Goal: Task Accomplishment & Management: Complete application form

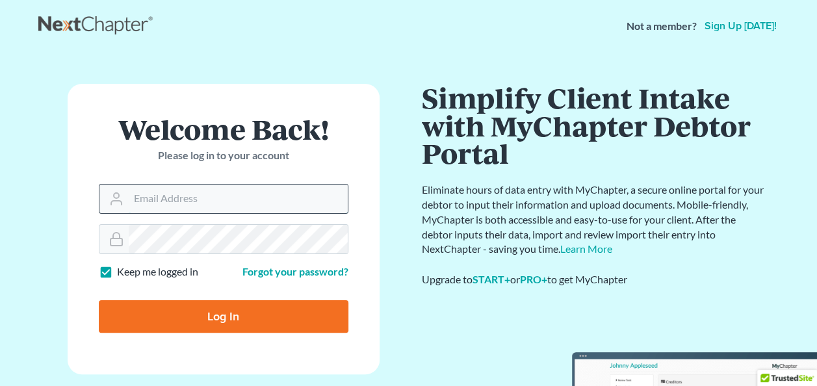
click at [292, 197] on input "Email Address" at bounding box center [238, 198] width 219 height 29
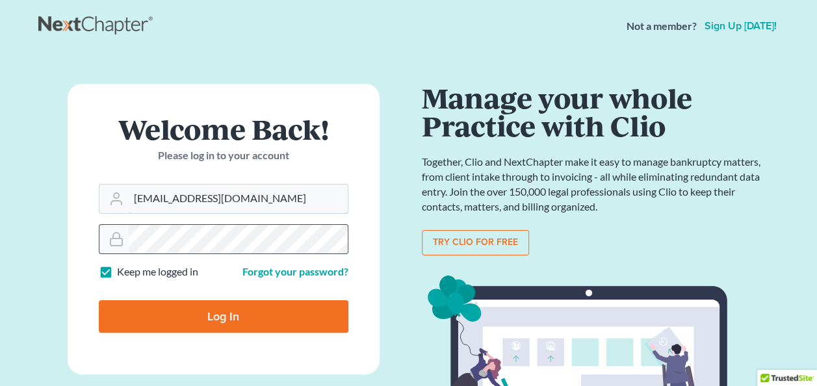
type input "Maloneylawyers@aol.com"
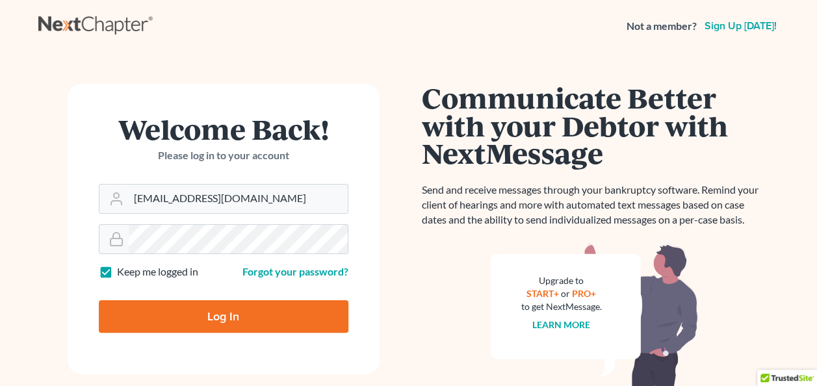
click at [238, 323] on input "Log In" at bounding box center [223, 316] width 249 height 32
type input "Thinking..."
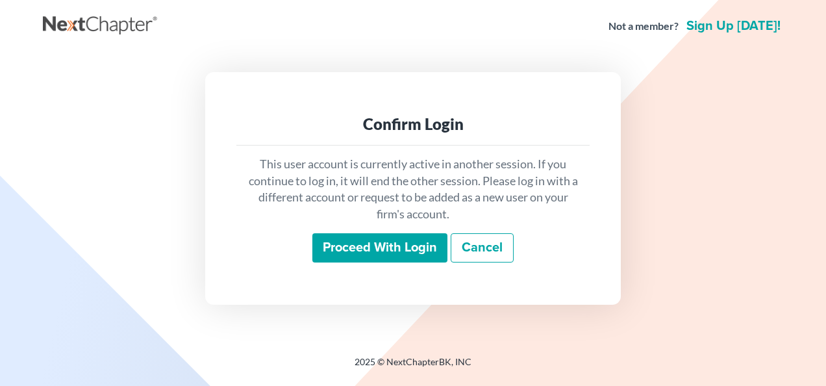
click at [404, 241] on input "Proceed with login" at bounding box center [379, 248] width 135 height 30
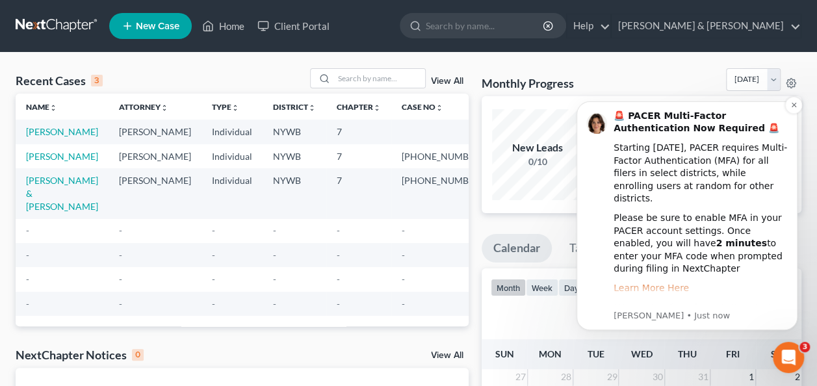
click at [668, 283] on link "Learn More Here" at bounding box center [650, 288] width 75 height 10
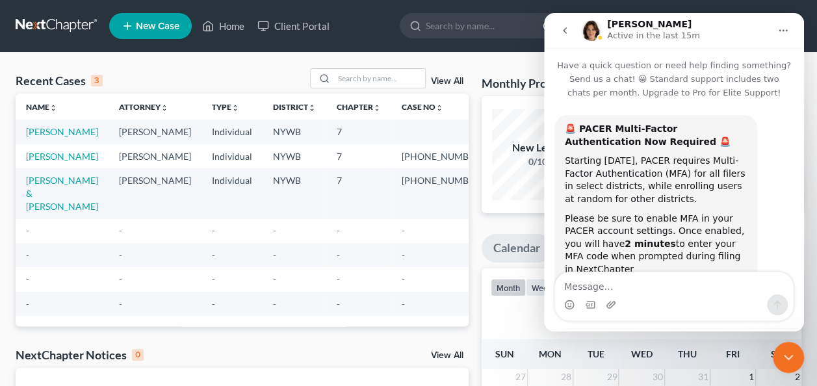
scroll to position [108, 0]
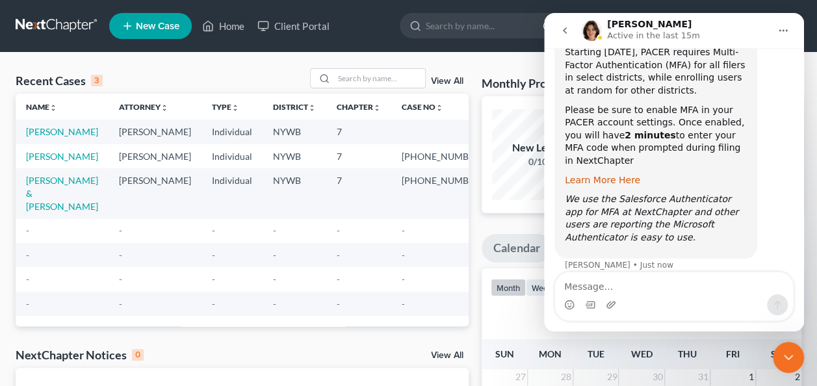
click at [603, 175] on link "Learn More Here" at bounding box center [601, 180] width 75 height 10
click at [787, 33] on icon "Home" at bounding box center [783, 30] width 10 height 10
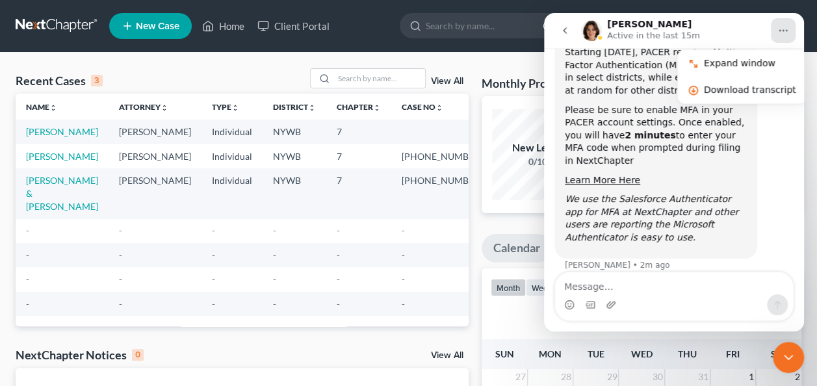
click at [326, 291] on td "-" at bounding box center [358, 279] width 65 height 24
click at [360, 305] on td "-" at bounding box center [358, 304] width 65 height 24
click at [564, 29] on icon "go back" at bounding box center [565, 30] width 4 height 6
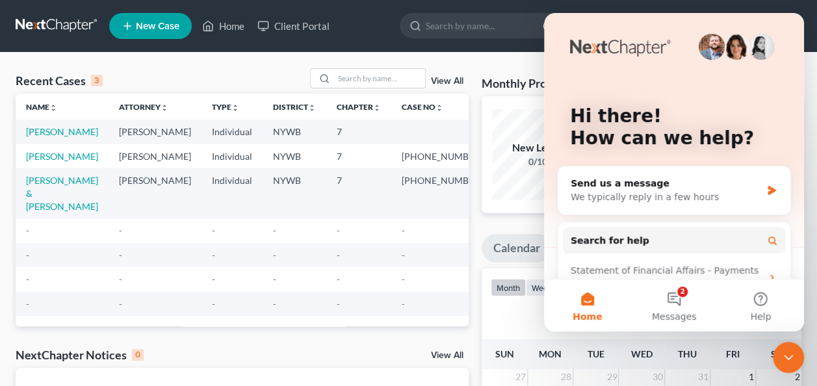
scroll to position [0, 0]
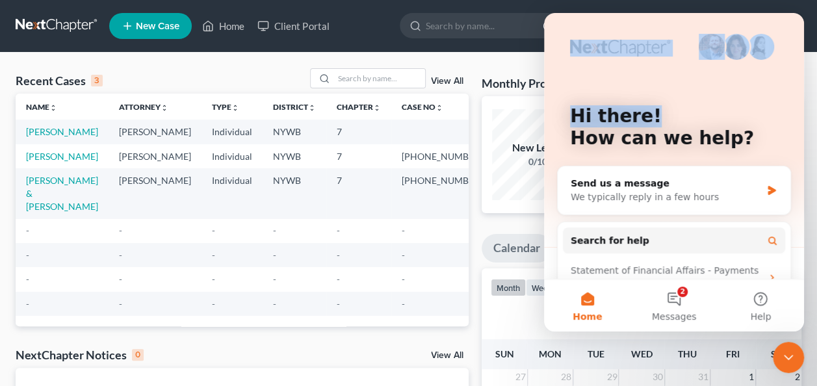
drag, startPoint x: 657, startPoint y: 56, endPoint x: 694, endPoint y: 120, distance: 73.6
click at [694, 120] on div "Hi there! How can we help?" at bounding box center [674, 130] width 234 height 234
click at [672, 291] on button "2 Messages" at bounding box center [673, 305] width 86 height 52
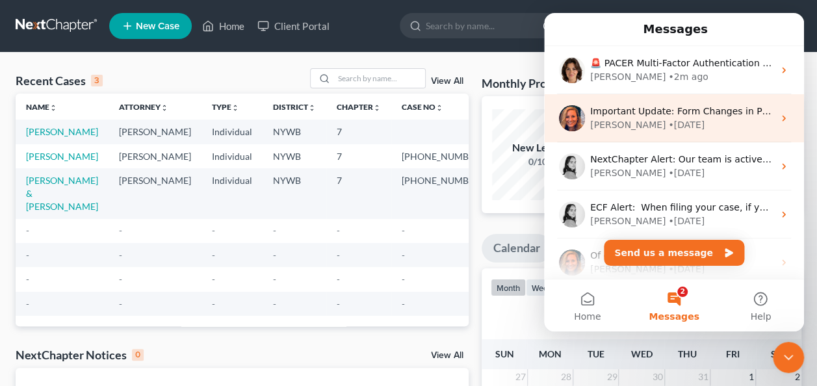
click at [648, 120] on div "[PERSON_NAME] • [DATE]" at bounding box center [681, 125] width 183 height 14
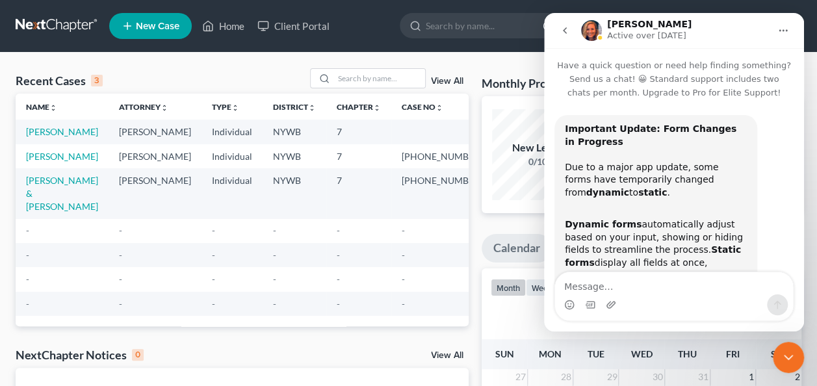
scroll to position [127, 0]
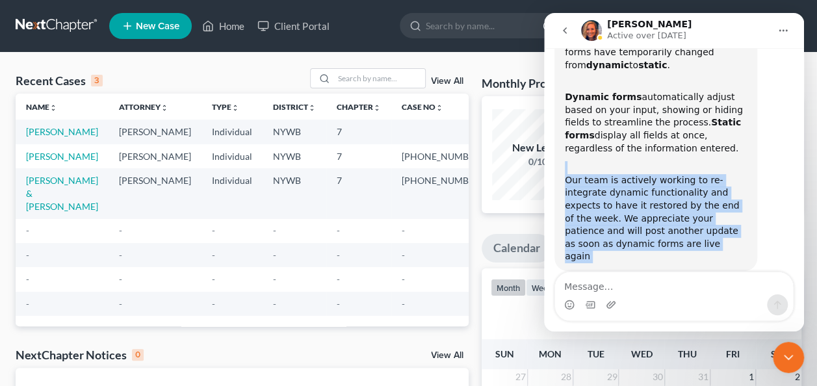
drag, startPoint x: 752, startPoint y: 151, endPoint x: 418, endPoint y: 275, distance: 356.2
click html "[PERSON_NAME] Active over [DATE] Have a quick question or need help finding som…"
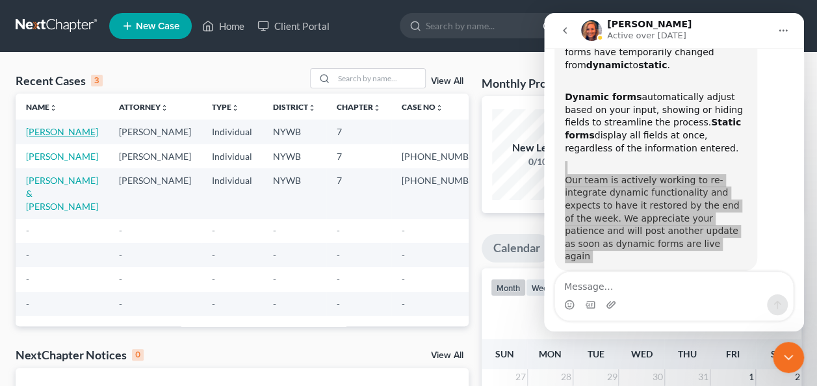
click at [60, 129] on link "[PERSON_NAME]" at bounding box center [62, 131] width 72 height 11
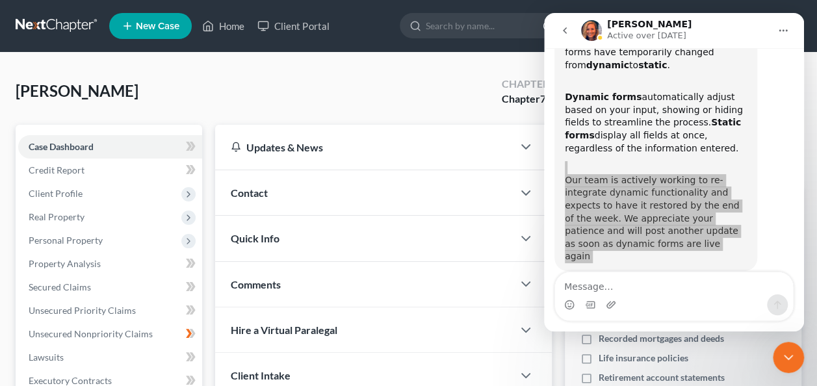
click at [784, 360] on icon "Close Intercom Messenger" at bounding box center [788, 357] width 16 height 16
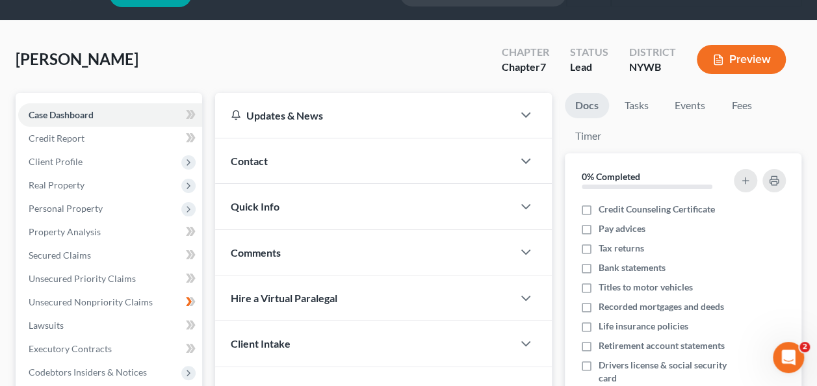
scroll to position [32, 0]
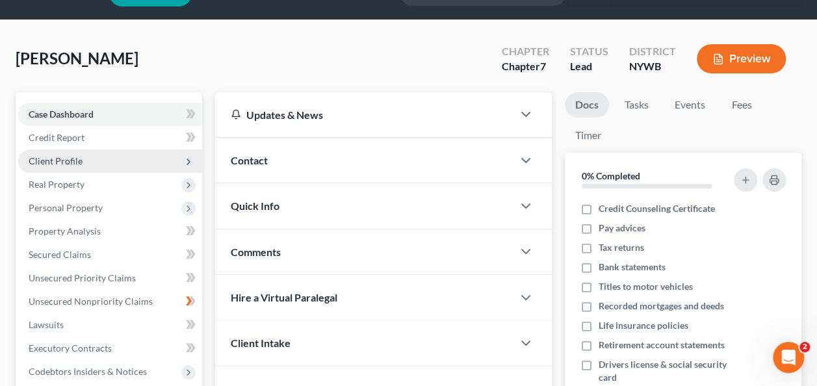
click at [103, 168] on span "Client Profile" at bounding box center [110, 160] width 184 height 23
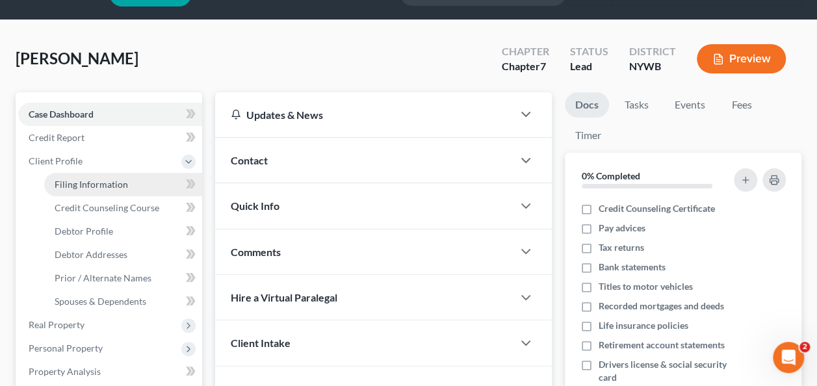
click at [111, 183] on span "Filing Information" at bounding box center [91, 184] width 73 height 11
select select "1"
select select "0"
select select "35"
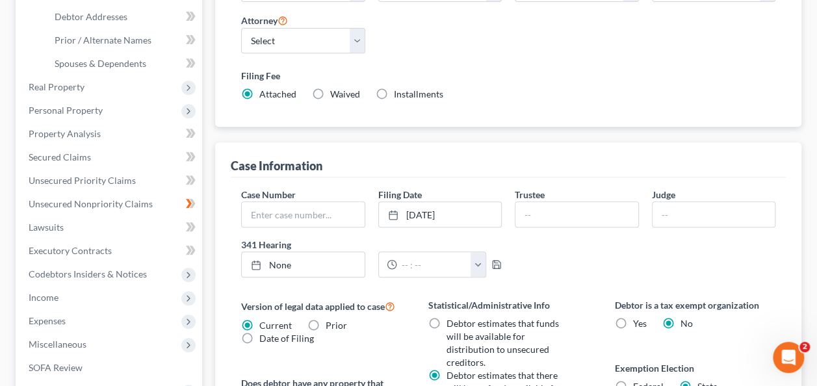
scroll to position [294, 0]
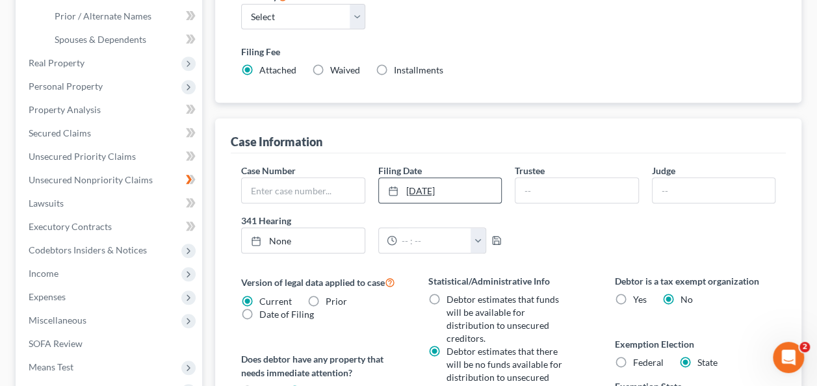
click at [390, 186] on icon at bounding box center [393, 191] width 10 height 10
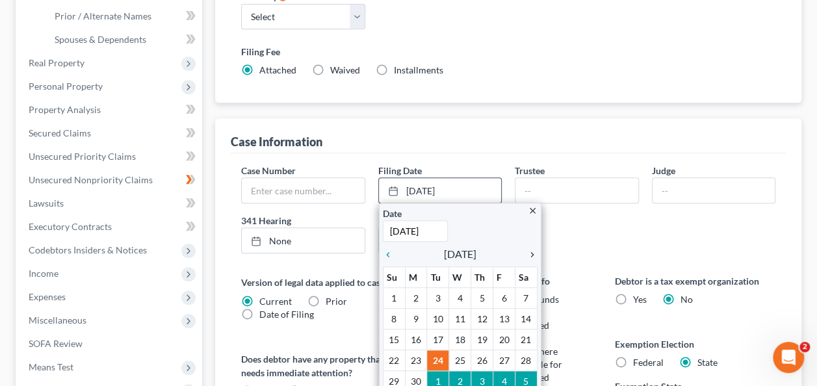
click at [531, 249] on icon "chevron_right" at bounding box center [528, 254] width 17 height 10
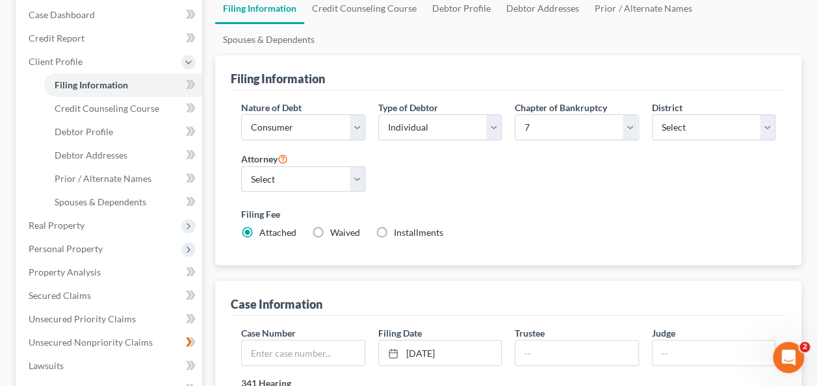
scroll to position [110, 0]
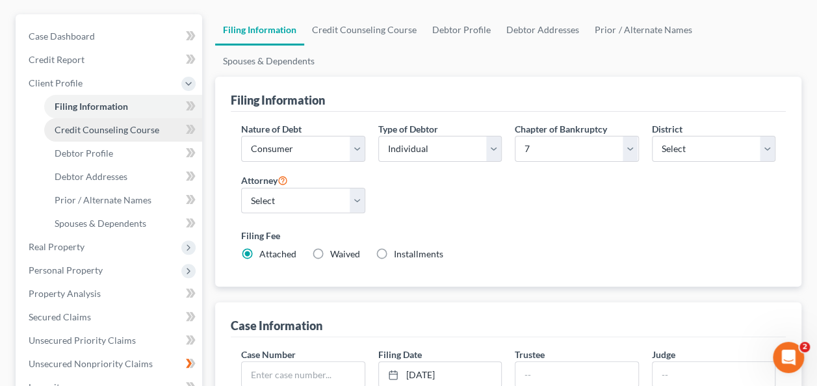
click at [116, 130] on span "Credit Counseling Course" at bounding box center [107, 129] width 105 height 11
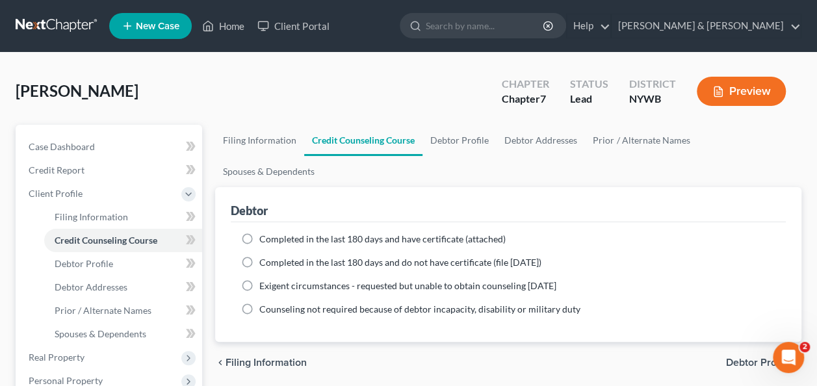
click at [259, 233] on label "Completed in the last 180 days and have certificate (attached)" at bounding box center [382, 239] width 246 height 13
click at [264, 233] on input "Completed in the last 180 days and have certificate (attached)" at bounding box center [268, 237] width 8 height 8
radio input "true"
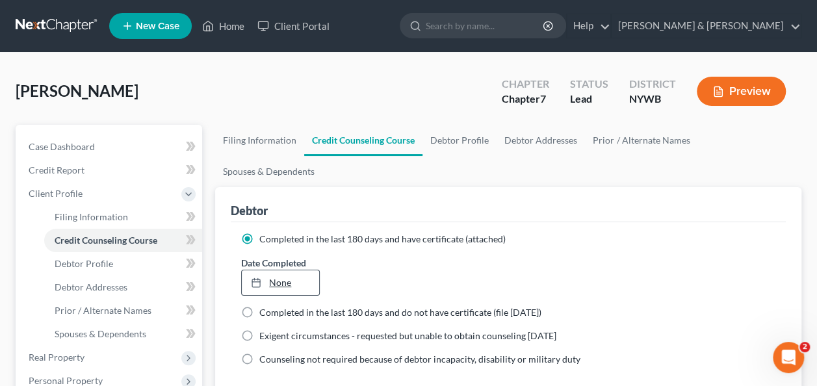
type input "[DATE]"
click at [296, 270] on link "[DATE]" at bounding box center [280, 282] width 77 height 25
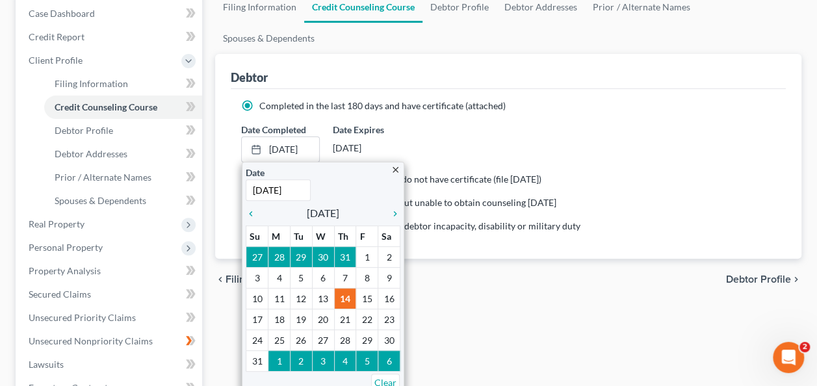
scroll to position [156, 0]
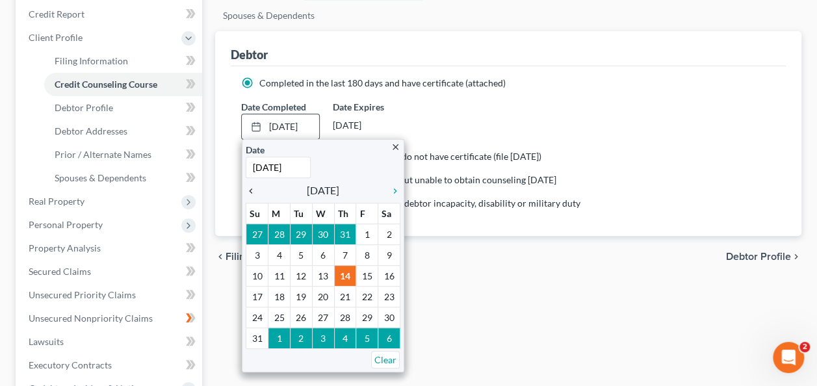
click at [252, 186] on icon "chevron_left" at bounding box center [254, 191] width 17 height 10
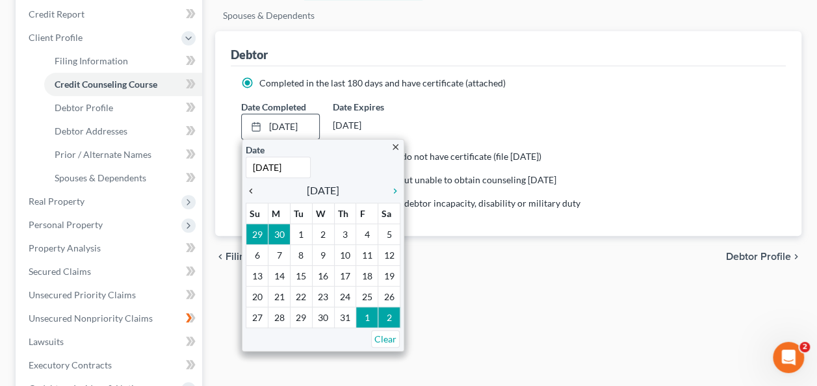
click at [252, 186] on icon "chevron_left" at bounding box center [254, 191] width 17 height 10
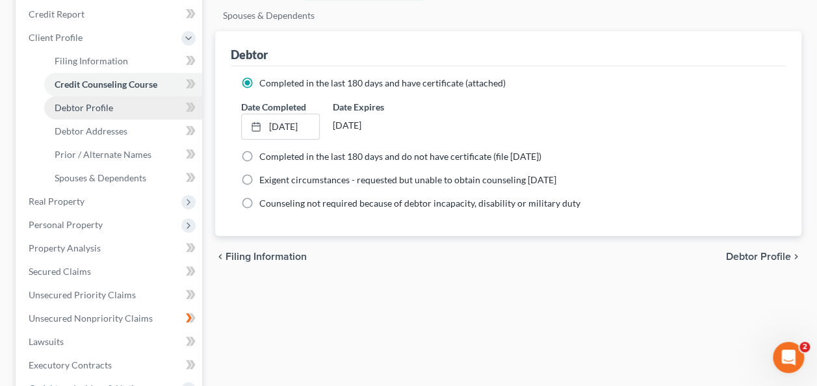
click at [136, 109] on link "Debtor Profile" at bounding box center [123, 107] width 158 height 23
select select "1"
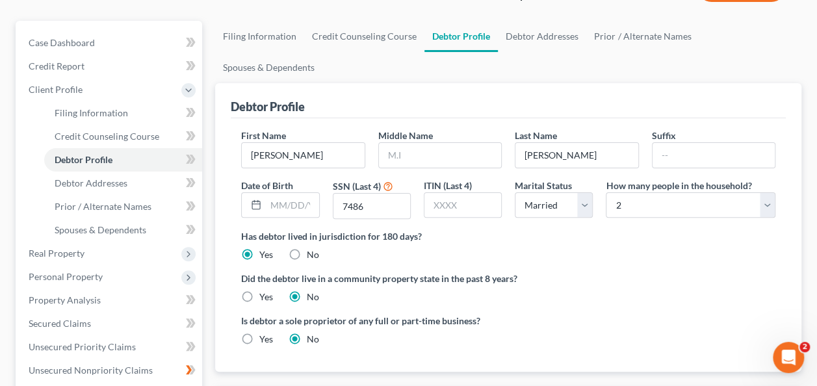
scroll to position [130, 0]
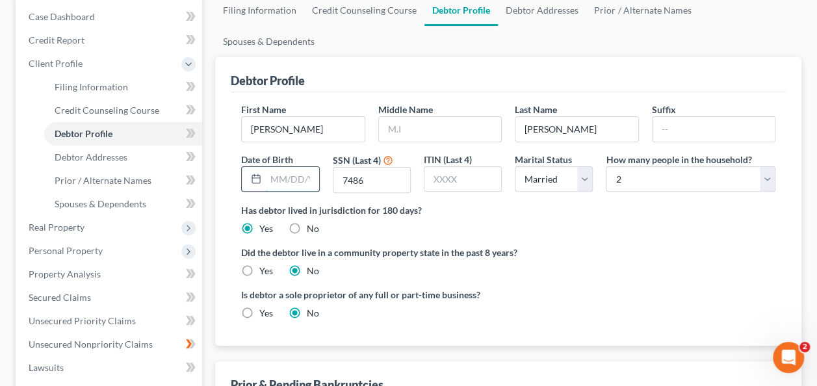
click at [294, 167] on input "text" at bounding box center [292, 179] width 53 height 25
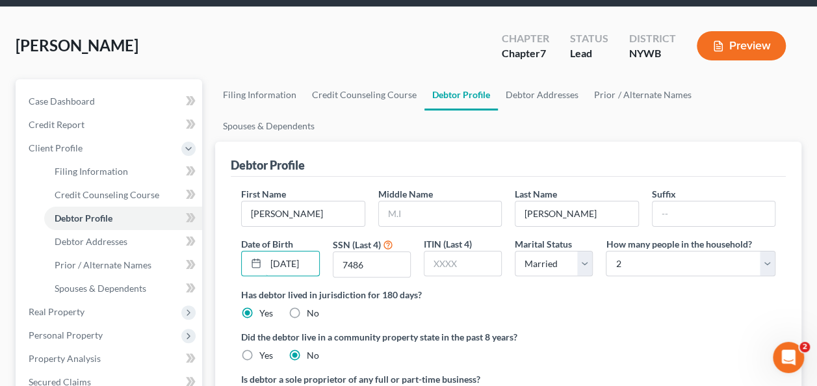
scroll to position [34, 0]
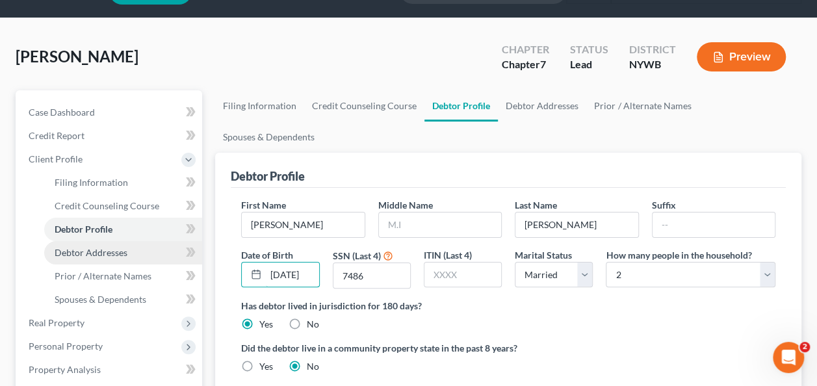
type input "[DATE]"
click at [121, 253] on span "Debtor Addresses" at bounding box center [91, 252] width 73 height 11
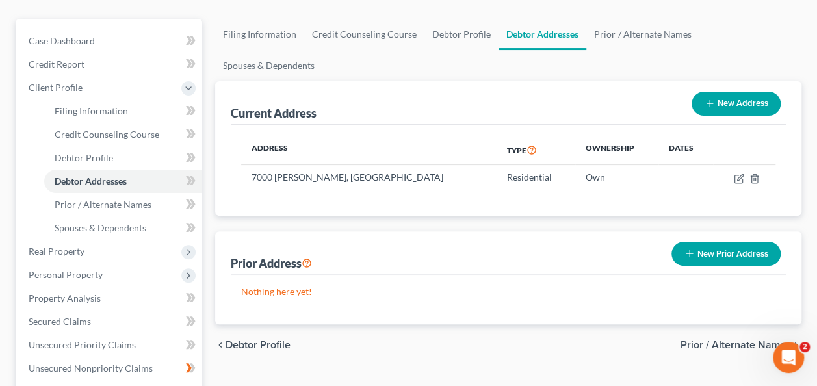
scroll to position [93, 0]
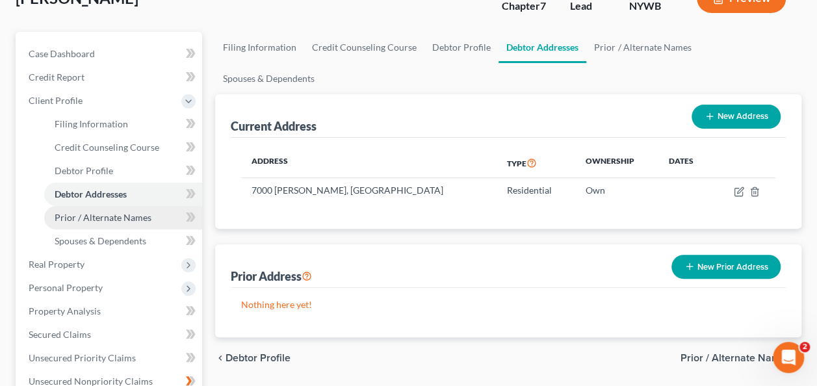
click at [90, 221] on span "Prior / Alternate Names" at bounding box center [103, 217] width 97 height 11
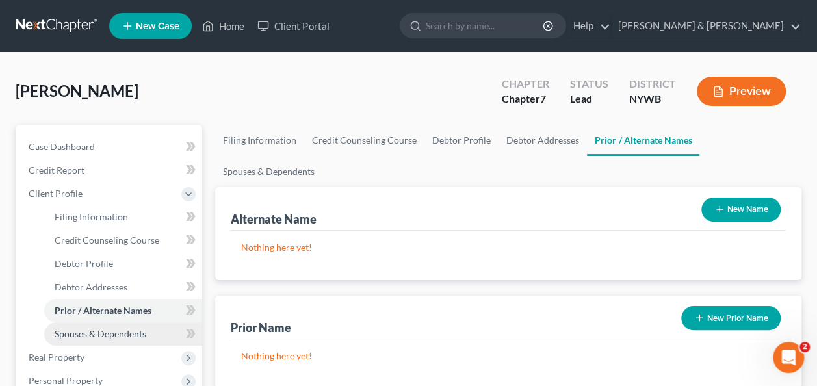
click at [107, 334] on span "Spouses & Dependents" at bounding box center [101, 333] width 92 height 11
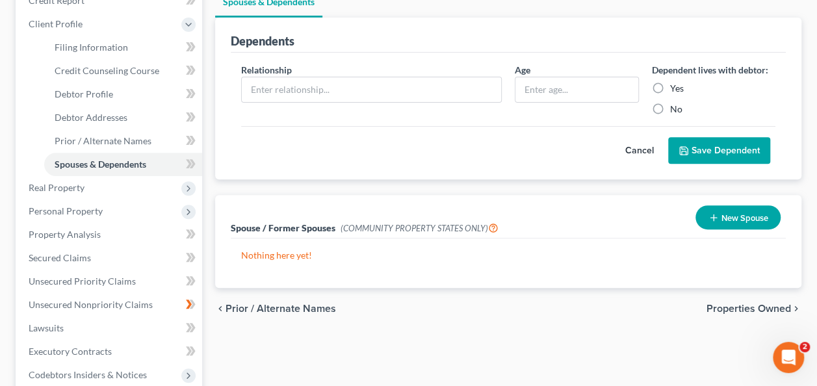
scroll to position [170, 0]
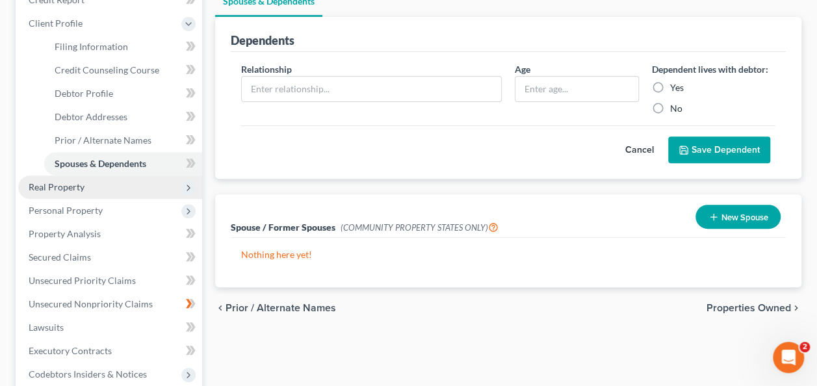
click at [142, 186] on span "Real Property" at bounding box center [110, 186] width 184 height 23
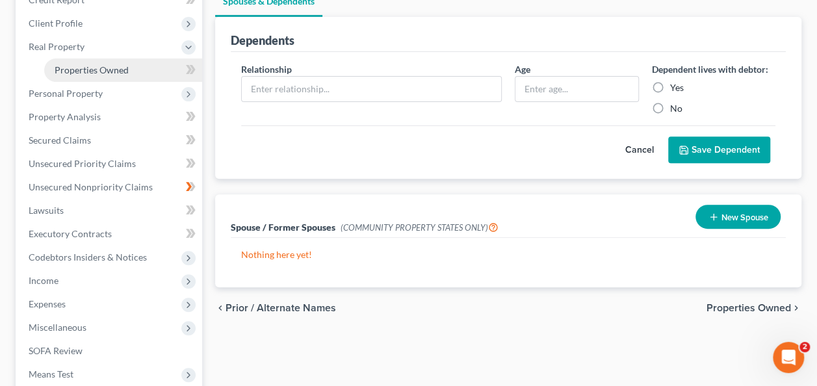
click at [91, 70] on span "Properties Owned" at bounding box center [92, 69] width 74 height 11
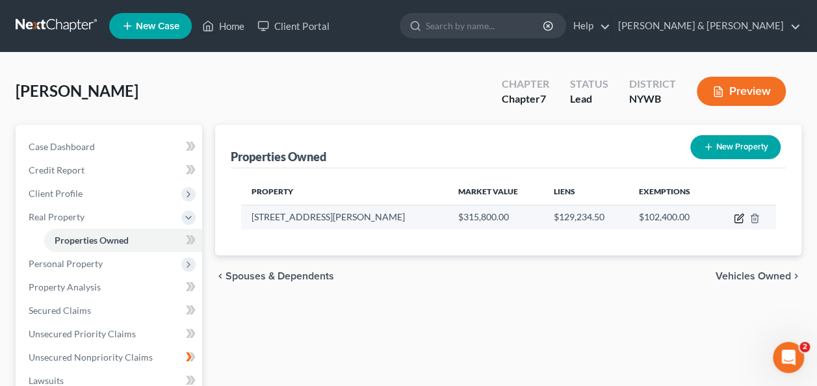
click at [739, 216] on icon "button" at bounding box center [738, 218] width 10 height 10
select select "35"
select select "3"
select select "5"
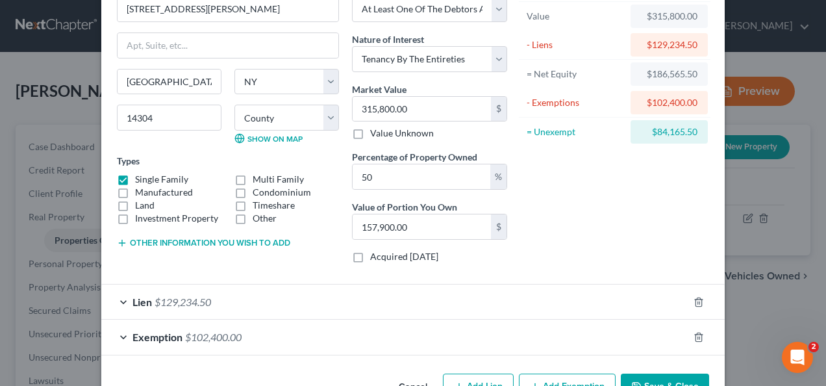
scroll to position [84, 0]
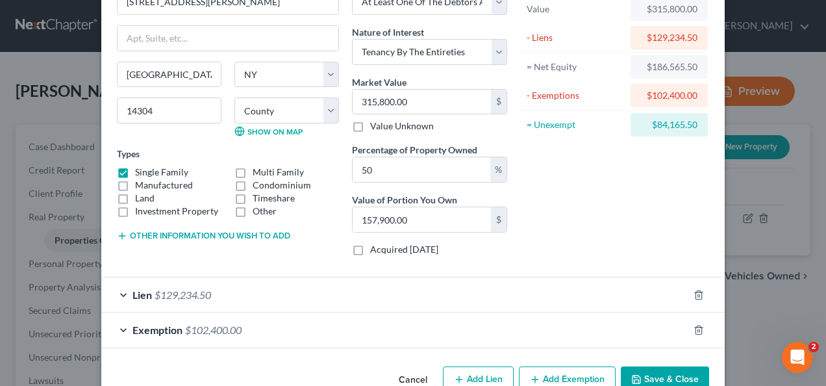
click at [114, 290] on div "Lien $129,234.50" at bounding box center [394, 294] width 587 height 34
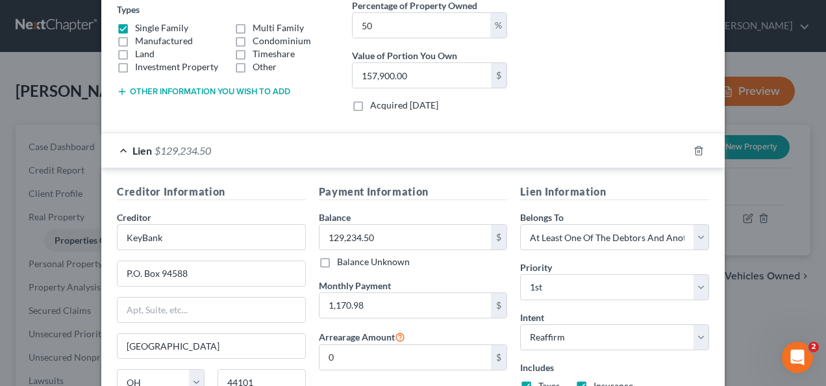
scroll to position [240, 0]
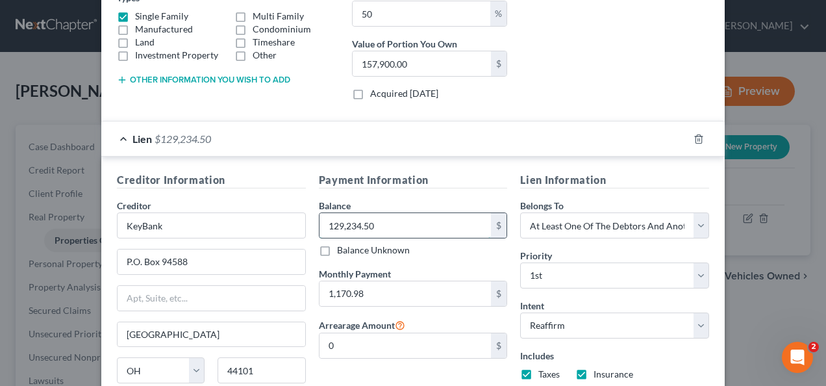
click at [400, 218] on input "129,234.50" at bounding box center [406, 225] width 172 height 25
type input "126,188.17"
click at [414, 333] on input "0" at bounding box center [406, 345] width 172 height 25
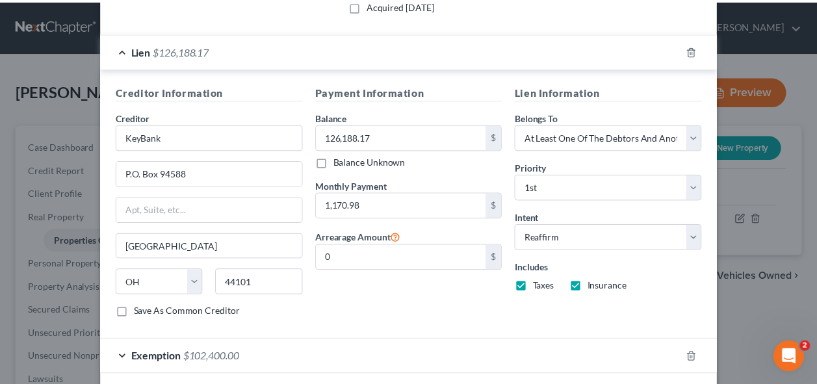
scroll to position [383, 0]
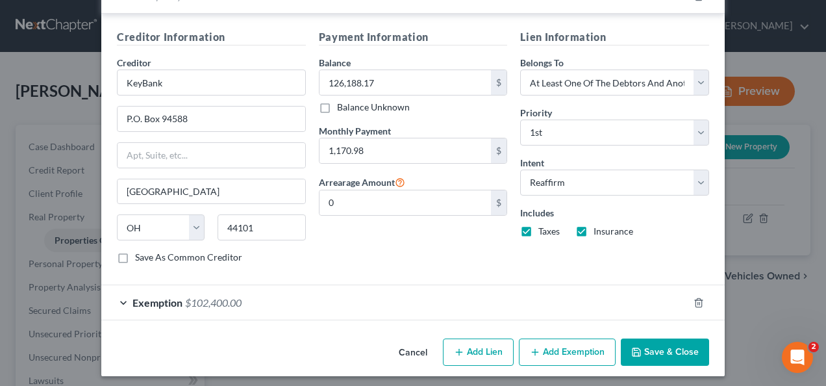
click at [669, 344] on button "Save & Close" at bounding box center [665, 351] width 88 height 27
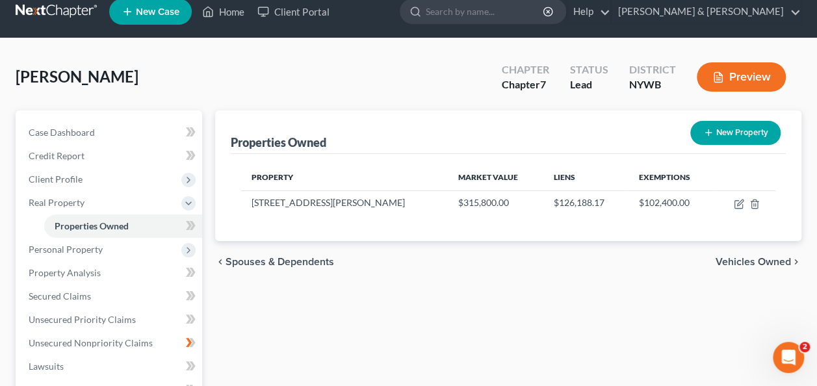
scroll to position [0, 0]
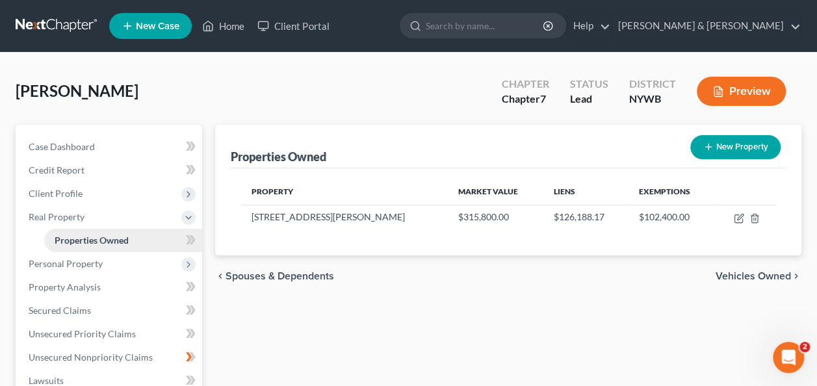
click at [108, 240] on span "Properties Owned" at bounding box center [92, 239] width 74 height 11
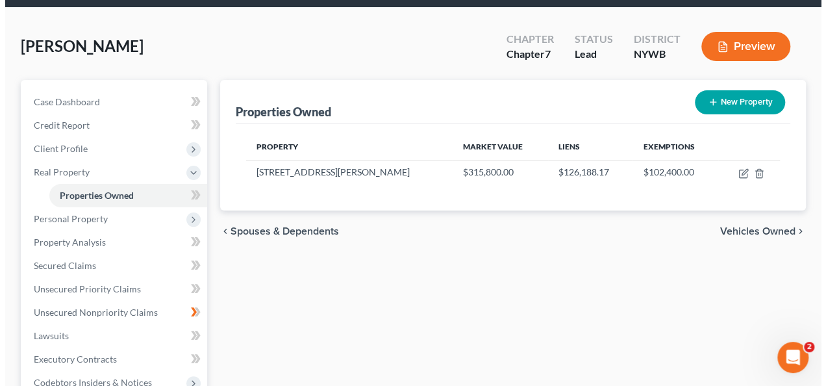
scroll to position [23, 0]
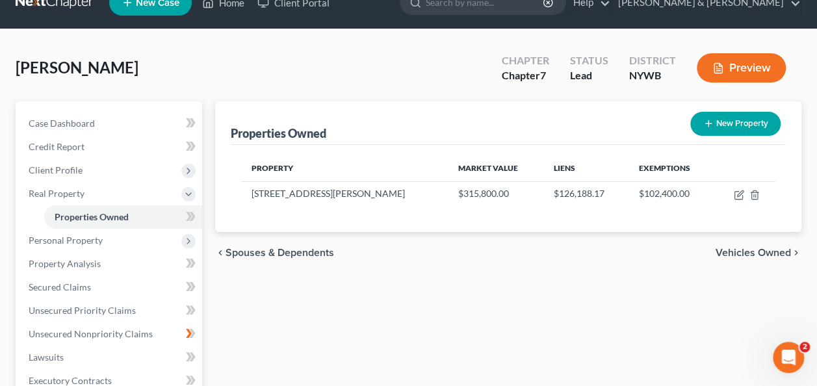
click at [731, 65] on button "Preview" at bounding box center [740, 67] width 89 height 29
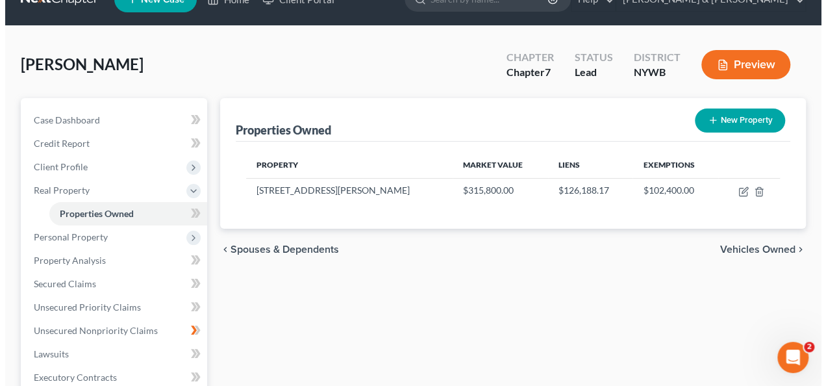
scroll to position [0, 0]
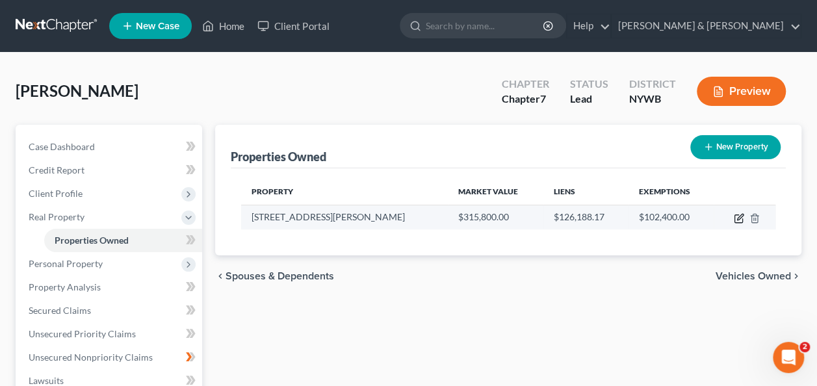
click at [736, 219] on icon "button" at bounding box center [738, 218] width 10 height 10
select select "35"
select select "31"
select select "3"
select select "5"
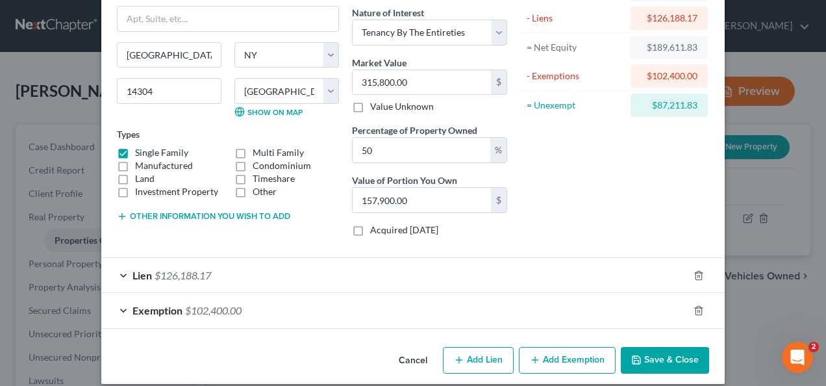
scroll to position [114, 0]
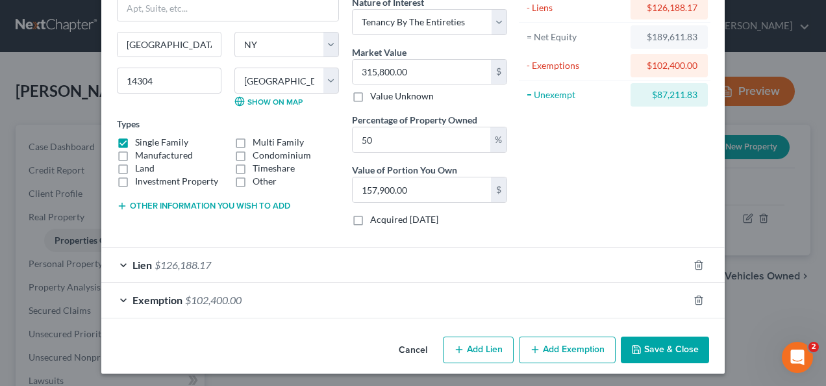
click at [668, 342] on button "Save & Close" at bounding box center [665, 349] width 88 height 27
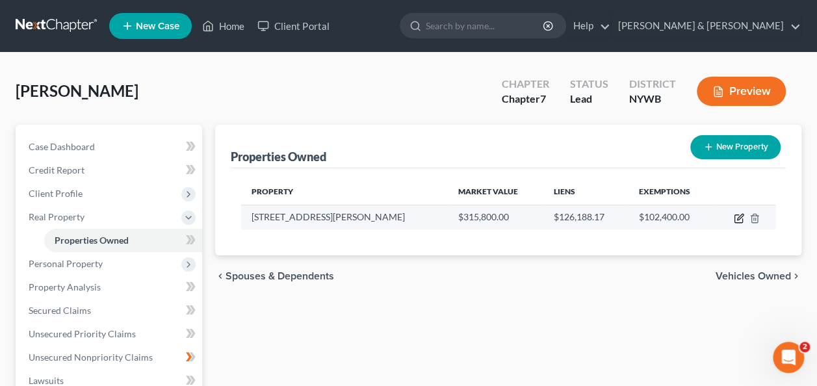
click at [736, 218] on icon "button" at bounding box center [738, 218] width 10 height 10
select select "35"
select select "31"
select select "3"
select select "5"
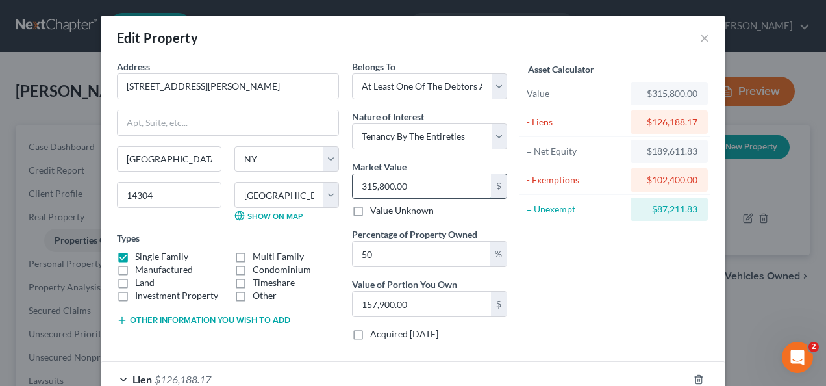
click at [465, 184] on input "315,800.00" at bounding box center [422, 186] width 138 height 25
type input "3"
type input "1.50"
click at [465, 184] on input "3" at bounding box center [422, 186] width 138 height 25
type input "34"
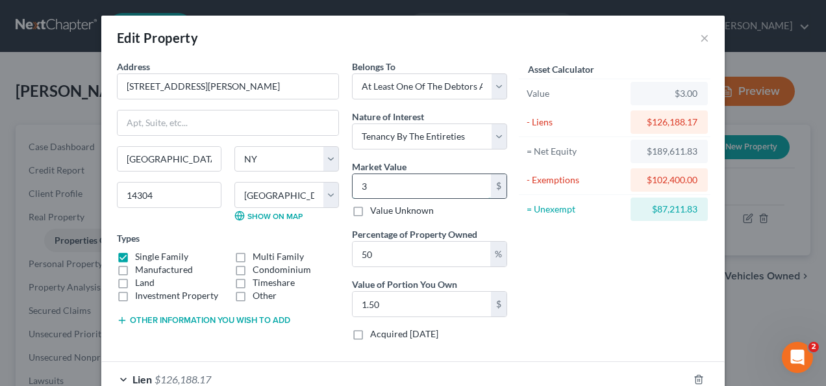
type input "17.00"
type input "345"
type input "172.50"
type input "3450"
type input "1,725.00"
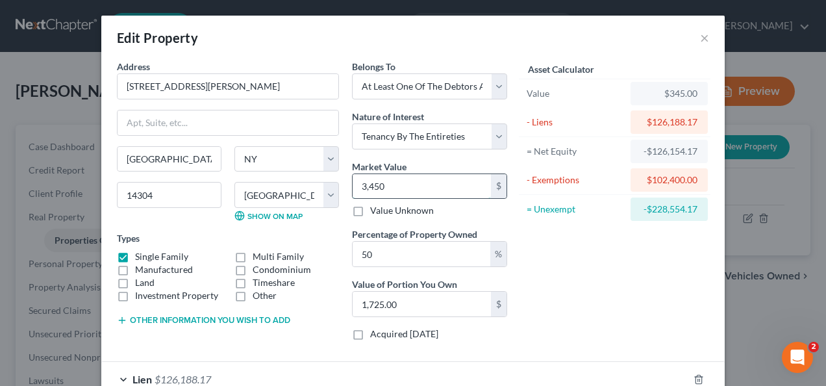
type input "3,4500"
type input "17,250.00"
type input "34,5000"
type input "172,500.00"
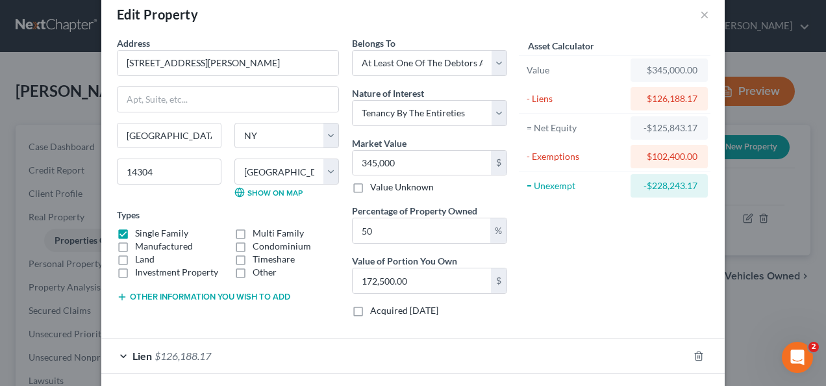
scroll to position [25, 0]
click at [444, 161] on input "345,000" at bounding box center [422, 161] width 138 height 25
type input "35,000"
type input "17,500.00"
type input "335,000"
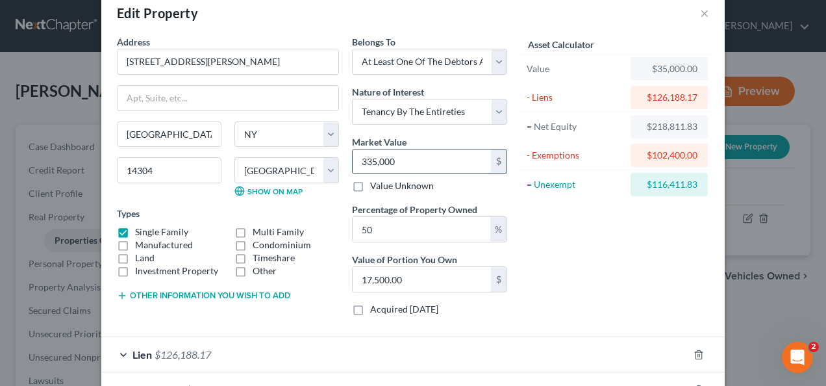
type input "167,500.00"
click at [557, 247] on div "Asset Calculator Value $335,000.00 - Liens $126,188.17 = Net Equity -$91,188.17…" at bounding box center [615, 180] width 202 height 291
click at [365, 159] on input "335,000" at bounding box center [422, 161] width 138 height 25
type input "3235,000"
type input "1,617,500.00"
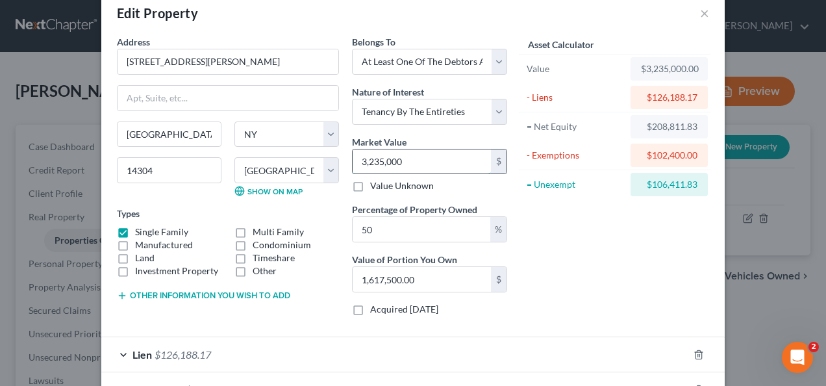
type input "3,25,000"
type input "162,500.00"
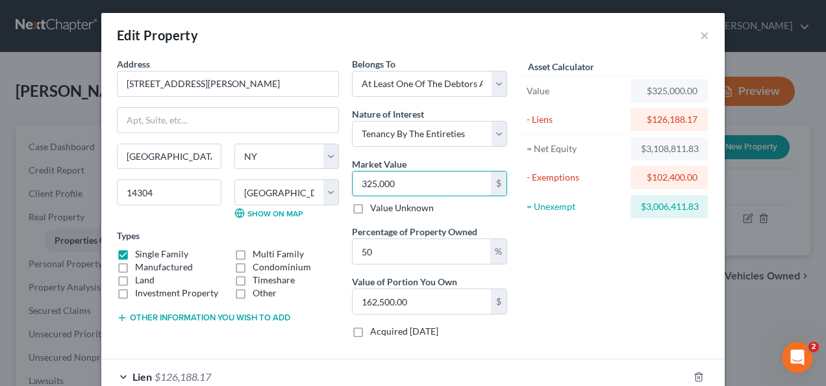
scroll to position [2, 0]
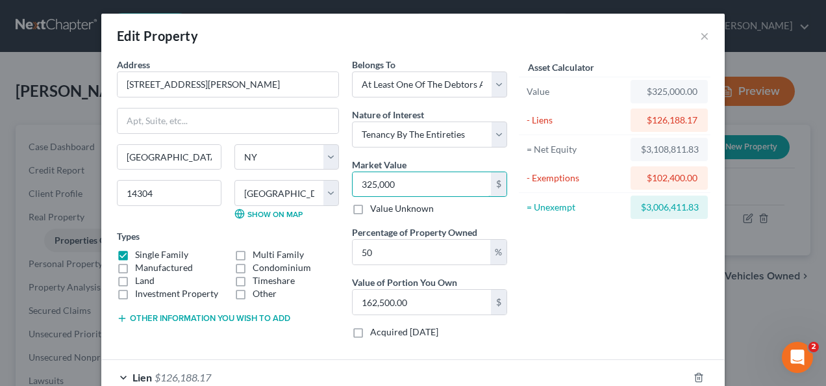
type input "325,000"
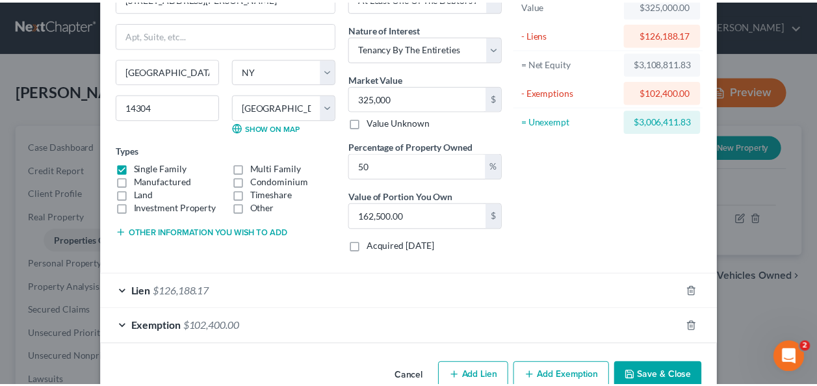
scroll to position [114, 0]
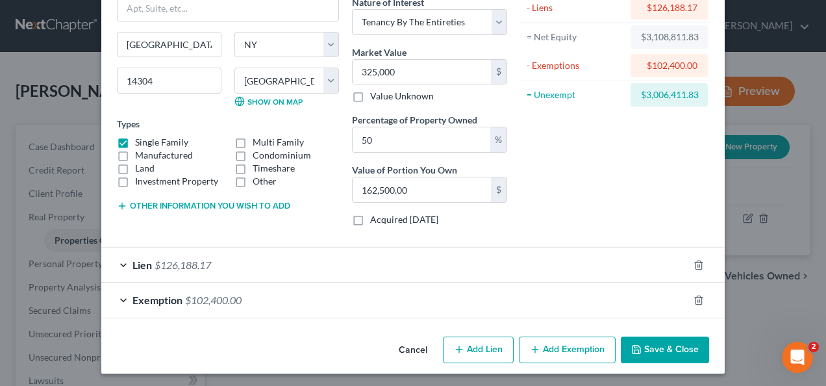
drag, startPoint x: 824, startPoint y: 375, endPoint x: 4, endPoint y: 23, distance: 892.2
click at [678, 342] on button "Save & Close" at bounding box center [665, 349] width 88 height 27
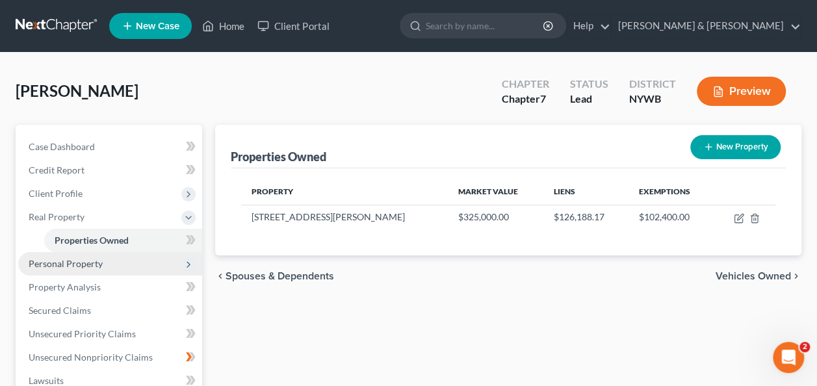
click at [139, 266] on span "Personal Property" at bounding box center [110, 263] width 184 height 23
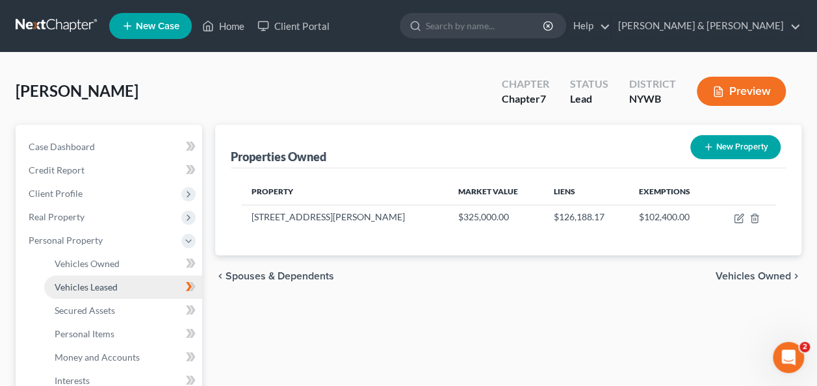
click at [111, 283] on span "Vehicles Leased" at bounding box center [86, 286] width 63 height 11
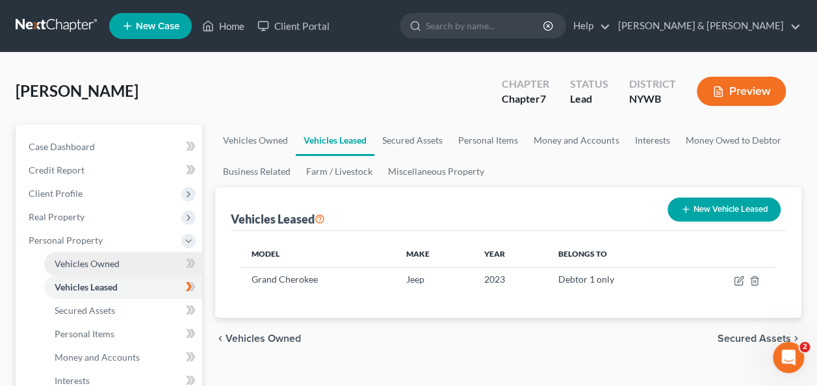
click at [107, 259] on span "Vehicles Owned" at bounding box center [87, 263] width 65 height 11
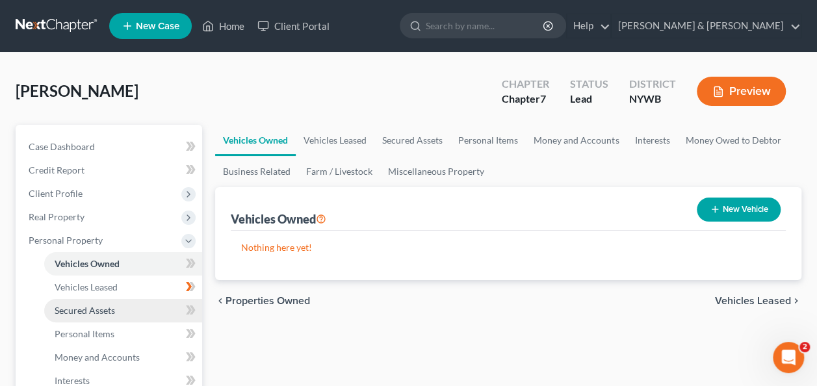
click at [107, 310] on span "Secured Assets" at bounding box center [85, 310] width 60 height 11
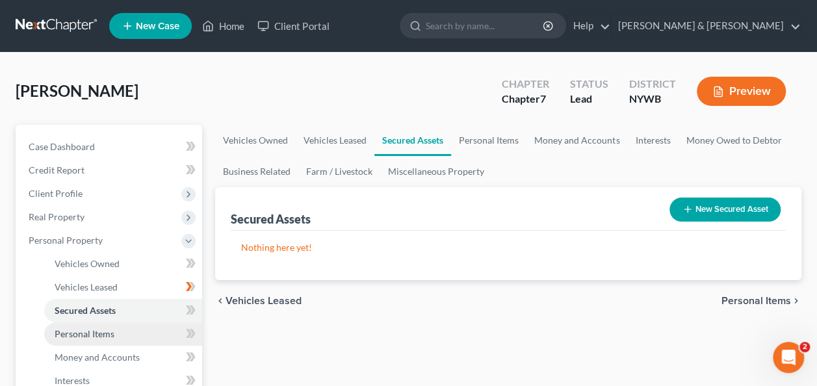
click at [105, 329] on span "Personal Items" at bounding box center [85, 333] width 60 height 11
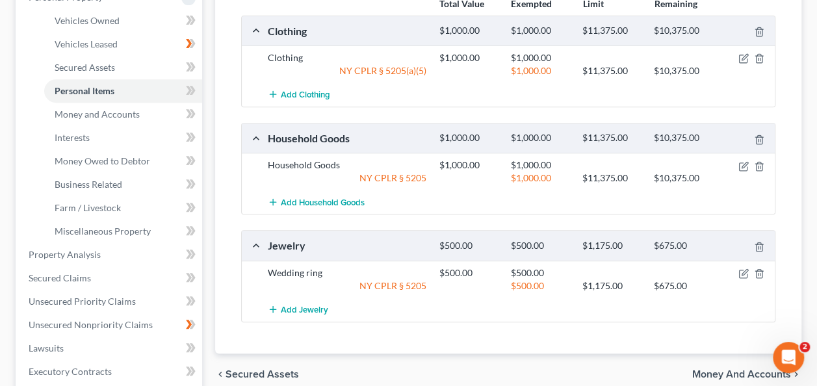
scroll to position [239, 0]
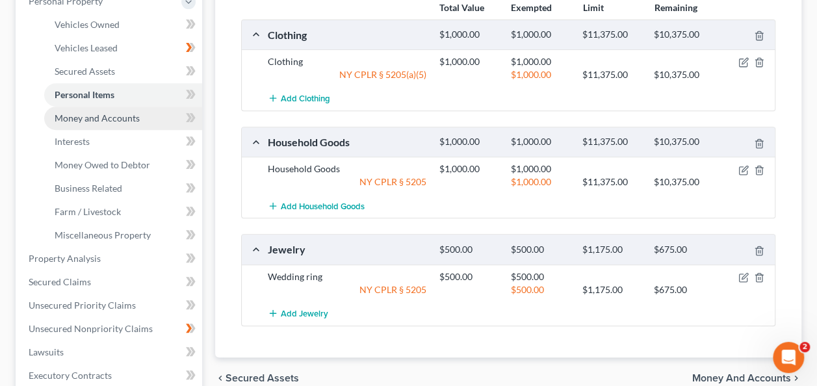
click at [91, 120] on span "Money and Accounts" at bounding box center [97, 117] width 85 height 11
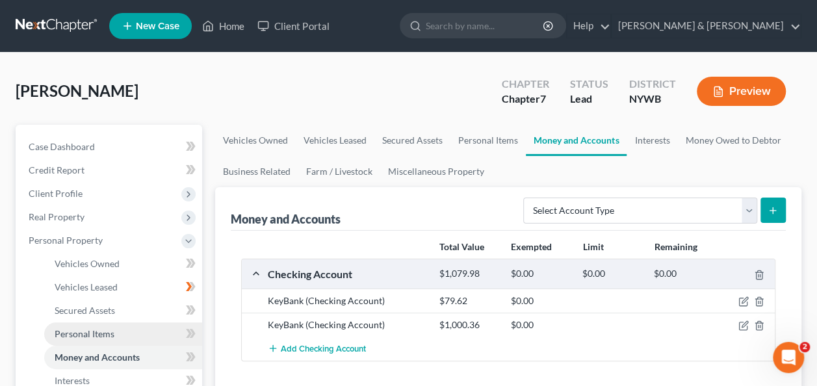
click at [126, 330] on link "Personal Items" at bounding box center [123, 333] width 158 height 23
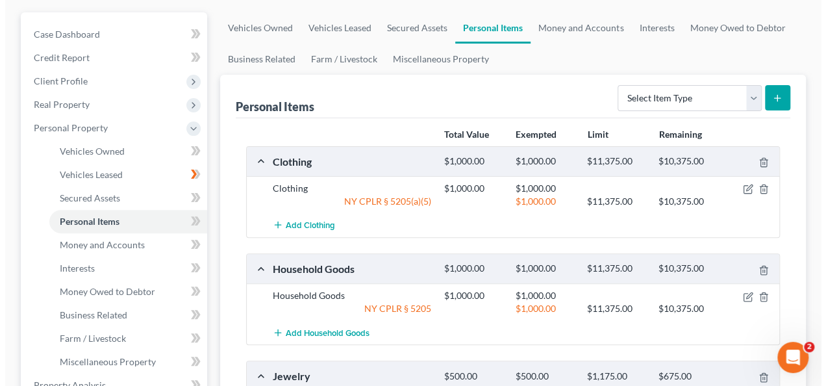
scroll to position [164, 0]
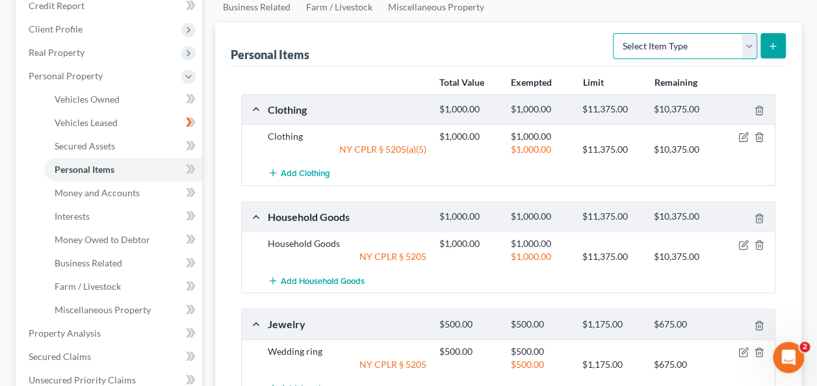
click at [748, 46] on select "Select Item Type Clothing Collectibles Of Value Electronics Firearms Household …" at bounding box center [685, 46] width 144 height 26
select select "sports_and_hobby_equipment"
click at [614, 33] on select "Select Item Type Clothing Collectibles Of Value Electronics Firearms Household …" at bounding box center [685, 46] width 144 height 26
click at [782, 44] on button "submit" at bounding box center [772, 45] width 25 height 25
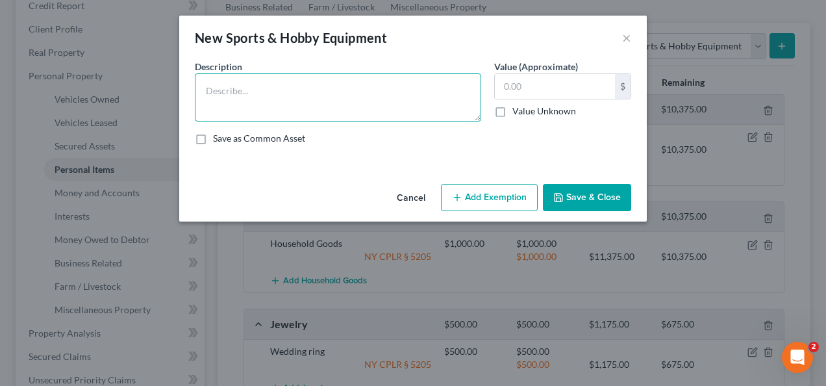
click at [448, 81] on textarea at bounding box center [338, 97] width 286 height 48
type textarea "saws and other tools"
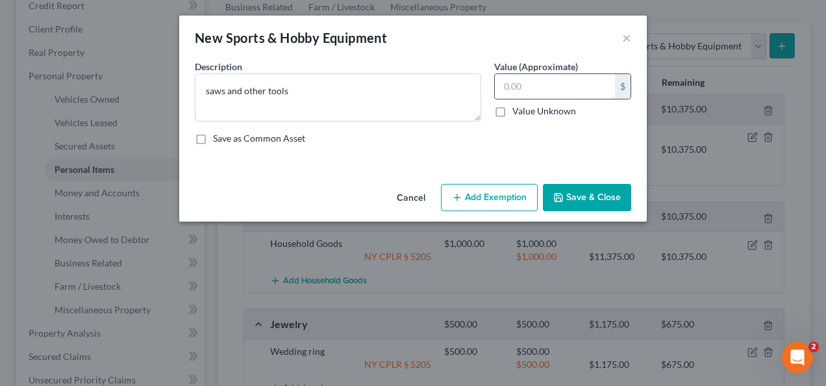
click at [576, 91] on input "text" at bounding box center [555, 86] width 120 height 25
type input "300.00"
click at [496, 197] on button "Add Exemption" at bounding box center [489, 197] width 97 height 27
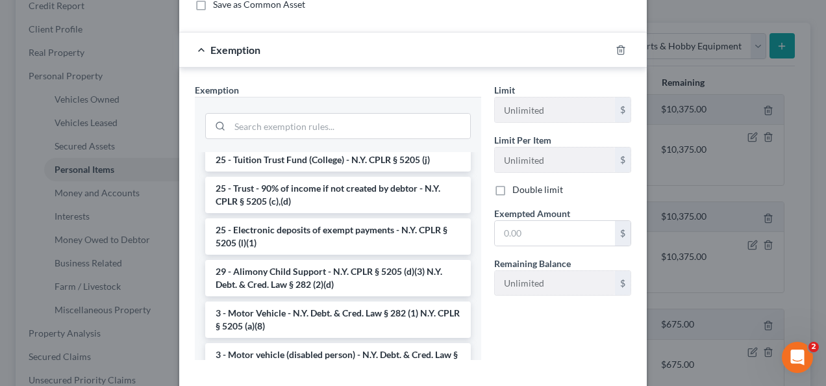
scroll to position [1065, 0]
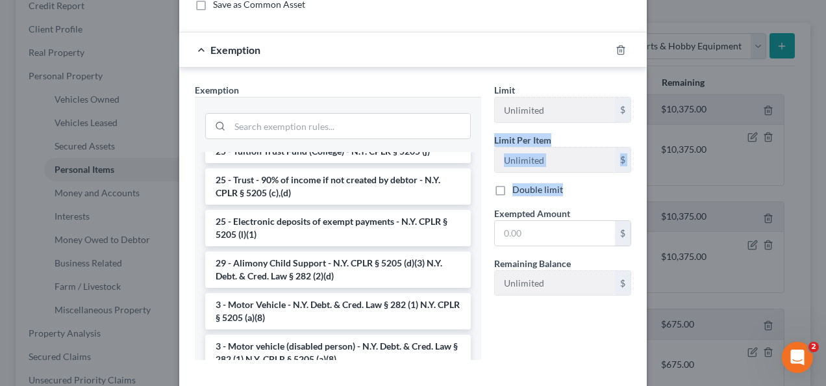
drag, startPoint x: 815, startPoint y: 186, endPoint x: 819, endPoint y: 118, distance: 67.7
click at [819, 118] on div "New Sports & Hobby Equipment × An exemption set must first be selected from the…" at bounding box center [413, 193] width 826 height 386
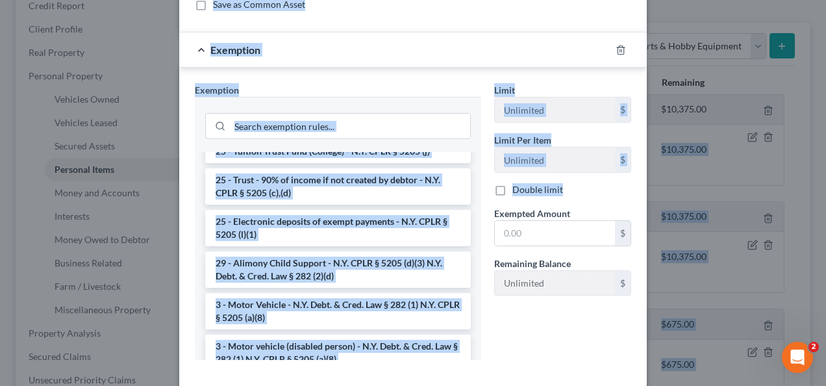
drag, startPoint x: 819, startPoint y: 118, endPoint x: 826, endPoint y: 121, distance: 7.8
click at [826, 121] on html "Home New Case Client Portal [PERSON_NAME] & [PERSON_NAME] [EMAIL_ADDRESS][DOMAI…" at bounding box center [413, 298] width 826 height 924
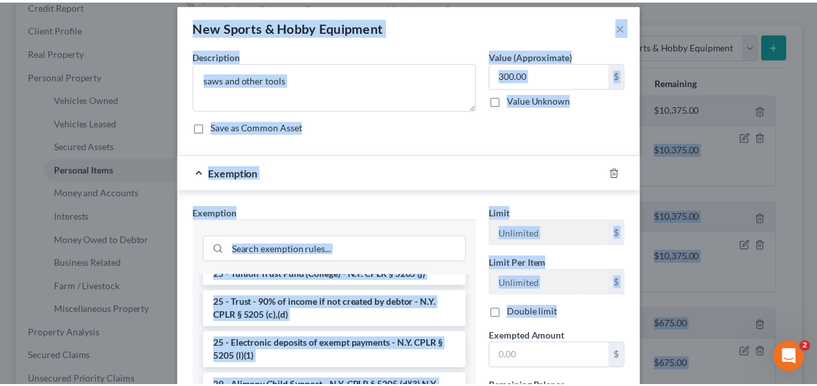
scroll to position [10, 0]
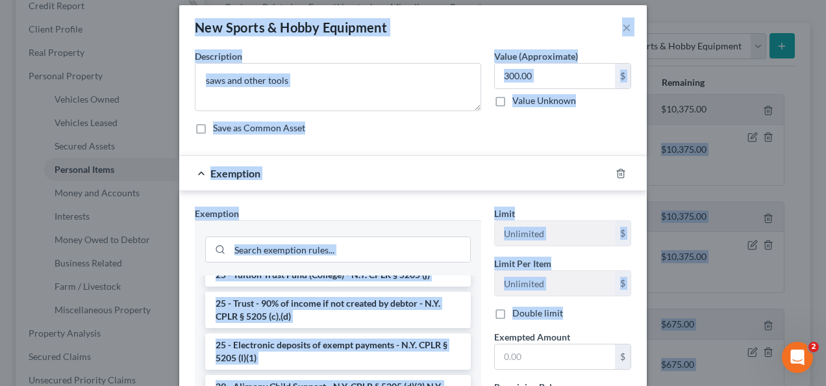
click at [528, 129] on div "Save as Common Asset" at bounding box center [413, 127] width 437 height 13
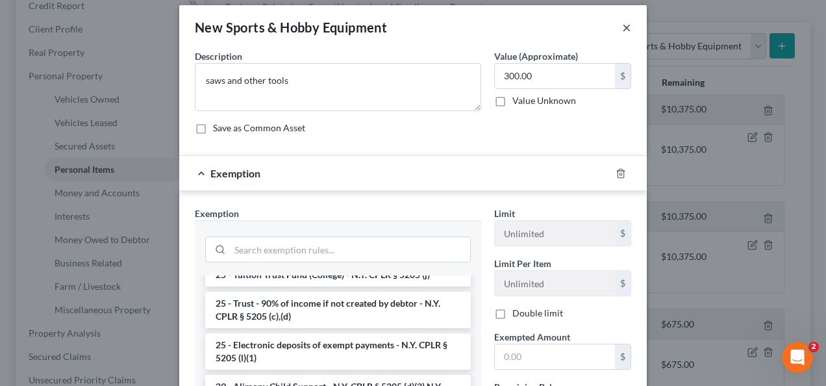
click at [622, 28] on button "×" at bounding box center [626, 27] width 9 height 16
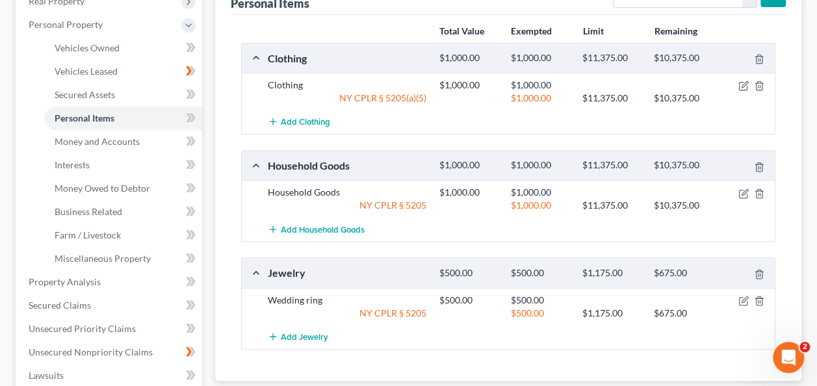
scroll to position [210, 0]
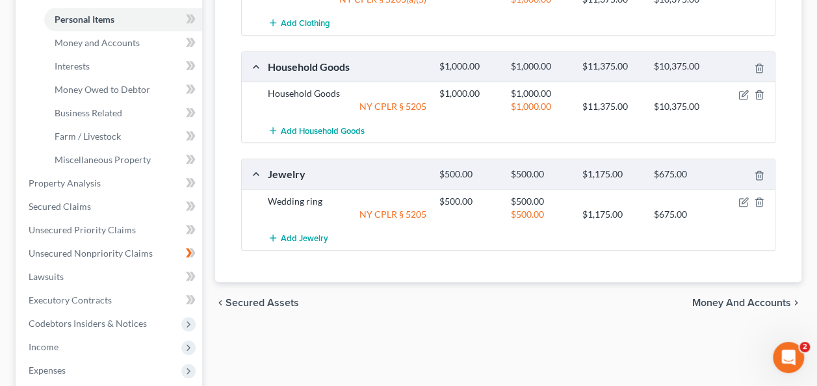
drag, startPoint x: 768, startPoint y: 303, endPoint x: 20, endPoint y: 5, distance: 804.9
click at [768, 303] on span "Money and Accounts" at bounding box center [741, 303] width 99 height 10
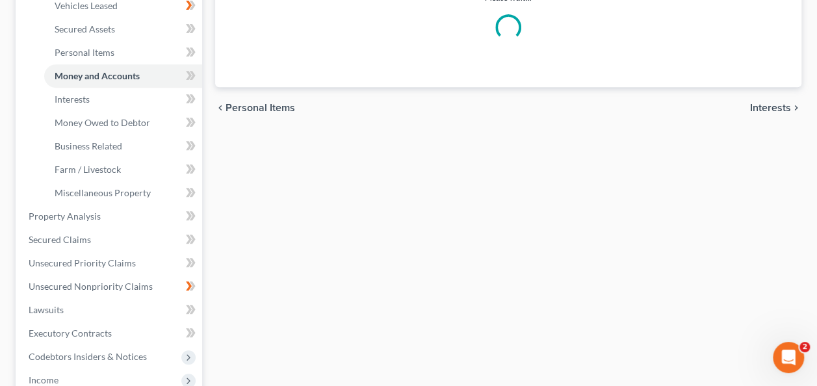
click at [768, 303] on div "Vehicles Owned Vehicles Leased Secured Assets Personal Items Money and Accounts…" at bounding box center [508, 218] width 599 height 750
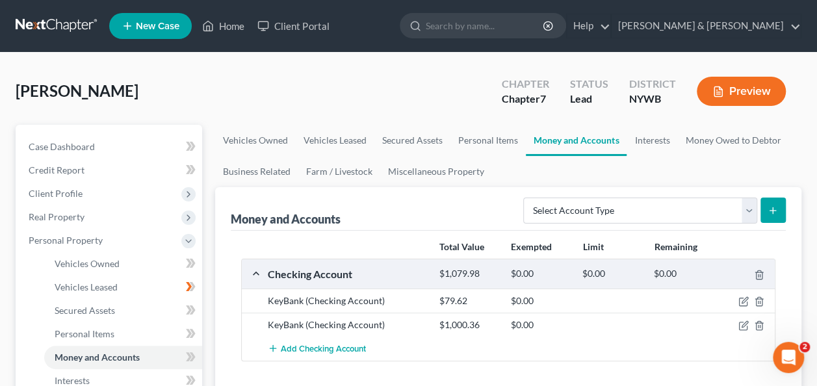
drag, startPoint x: 20, startPoint y: 5, endPoint x: 816, endPoint y: 373, distance: 876.8
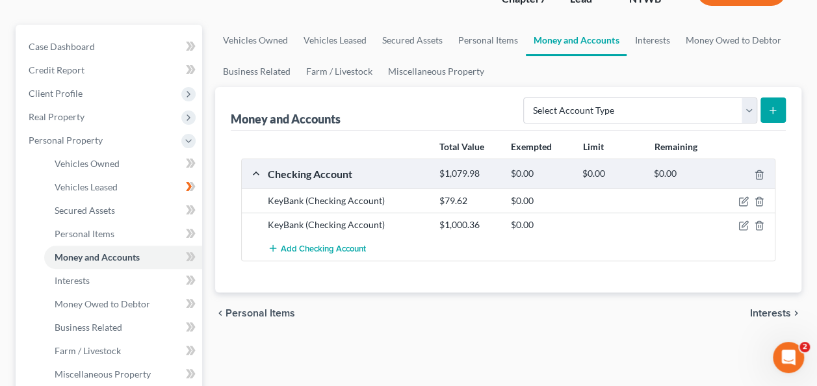
scroll to position [104, 0]
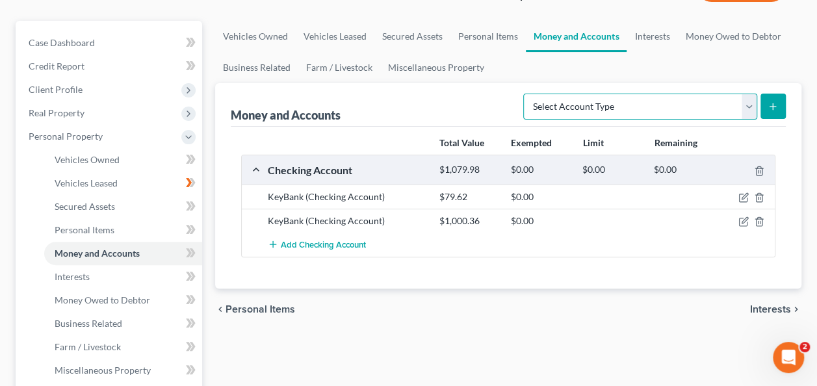
click at [745, 103] on select "Select Account Type Brokerage Cash on Hand Certificates of Deposit Checking Acc…" at bounding box center [640, 107] width 234 height 26
select select "cash_on_hand"
click at [526, 94] on select "Select Account Type Brokerage Cash on Hand Certificates of Deposit Checking Acc…" at bounding box center [640, 107] width 234 height 26
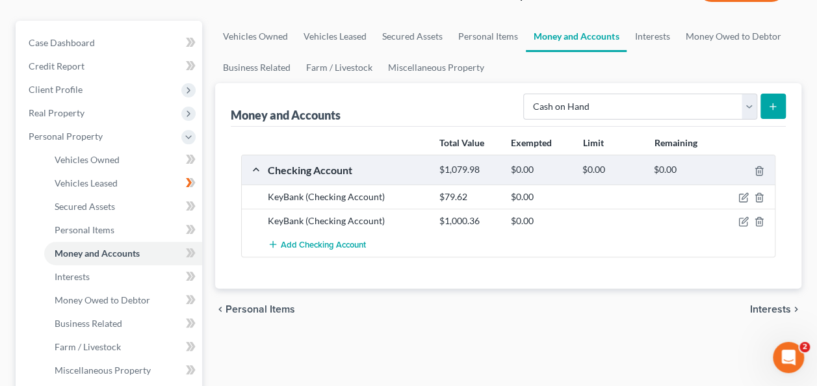
click at [774, 108] on icon "submit" at bounding box center [772, 106] width 10 height 10
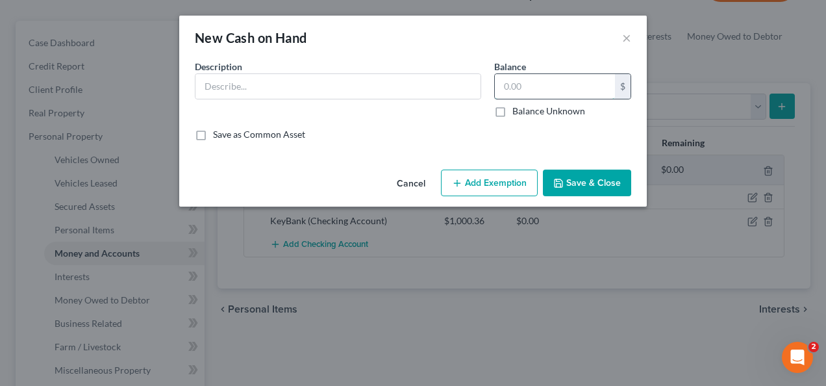
click at [576, 84] on input "text" at bounding box center [555, 86] width 120 height 25
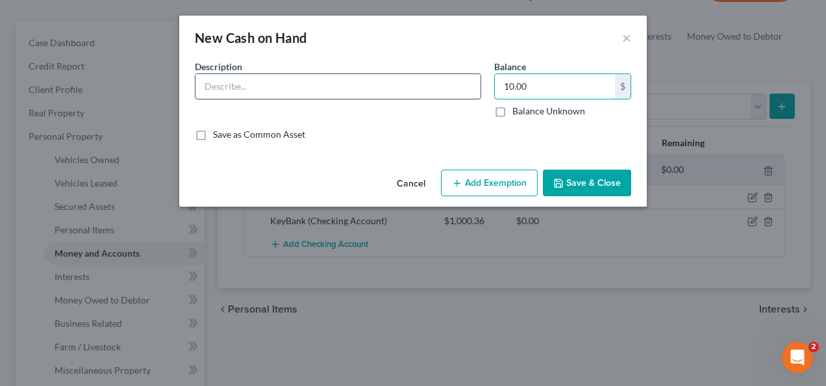
type input "10.00"
click at [398, 83] on input "text" at bounding box center [338, 86] width 285 height 25
type input "cash"
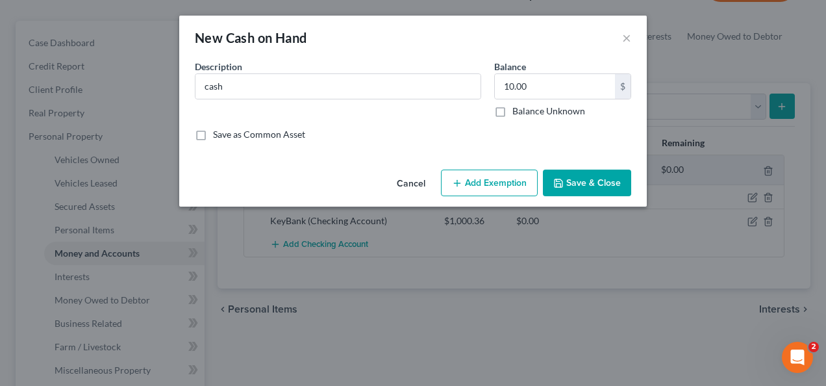
click at [590, 181] on button "Save & Close" at bounding box center [587, 183] width 88 height 27
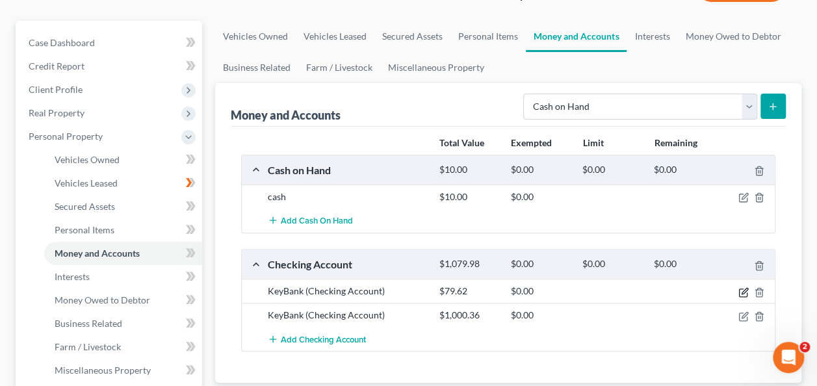
click at [746, 294] on icon "button" at bounding box center [743, 292] width 10 height 10
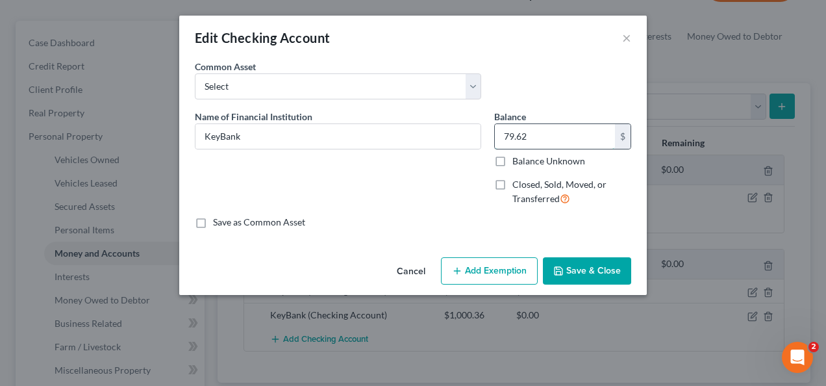
click at [507, 134] on input "79.62" at bounding box center [555, 136] width 120 height 25
type input "59.62"
click at [584, 275] on button "Save & Close" at bounding box center [587, 270] width 88 height 27
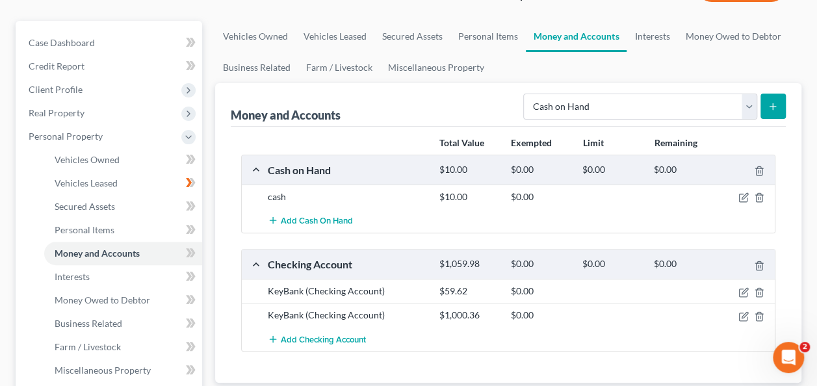
click at [485, 312] on div "$1,000.36" at bounding box center [468, 315] width 71 height 13
click at [742, 314] on icon "button" at bounding box center [743, 316] width 10 height 10
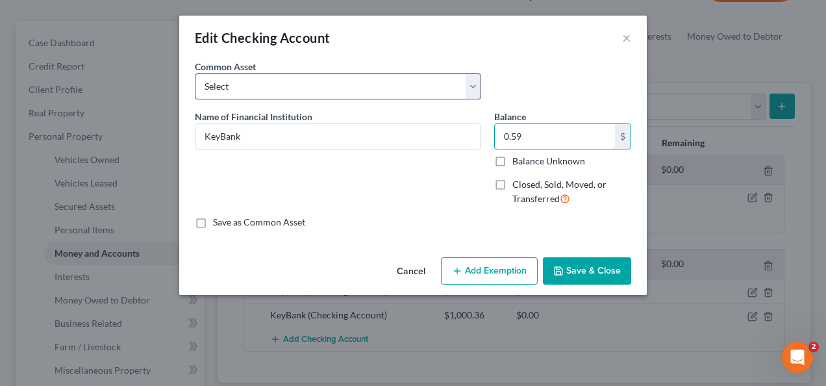
type input "0.59"
click at [474, 87] on select "Select KeyBank" at bounding box center [338, 86] width 286 height 26
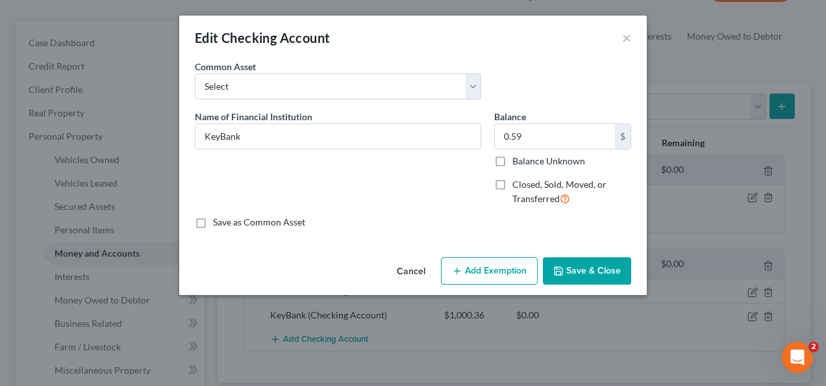
click at [353, 195] on div "Name of Financial Institution * KeyBank" at bounding box center [337, 163] width 299 height 107
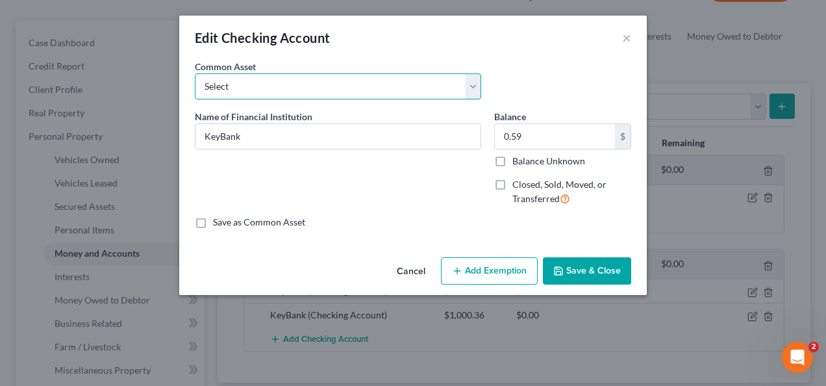
click at [472, 88] on select "Select KeyBank" at bounding box center [338, 86] width 286 height 26
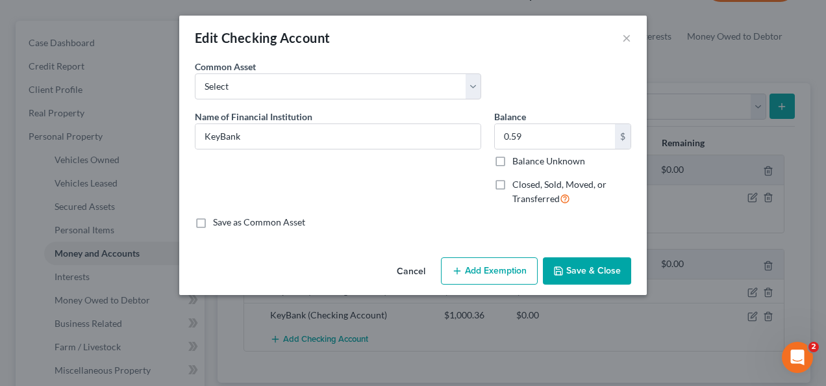
click at [396, 207] on div "Name of Financial Institution * KeyBank" at bounding box center [337, 163] width 299 height 107
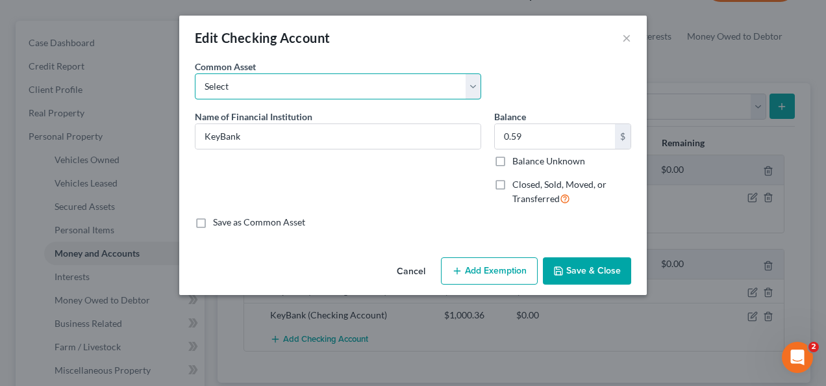
click at [474, 88] on select "Select KeyBank" at bounding box center [338, 86] width 286 height 26
select select "0"
click at [195, 73] on select "Select KeyBank" at bounding box center [338, 86] width 286 height 26
click at [476, 87] on select "Select KeyBank" at bounding box center [338, 86] width 286 height 26
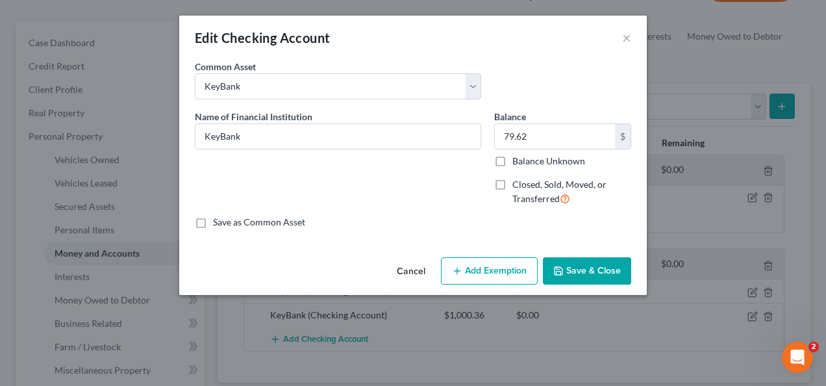
click at [407, 222] on div "Save as Common Asset" at bounding box center [413, 222] width 437 height 13
type input "0.59"
click at [410, 231] on div "An exemption set must first be selected from the Filing Information section. Co…" at bounding box center [413, 156] width 468 height 192
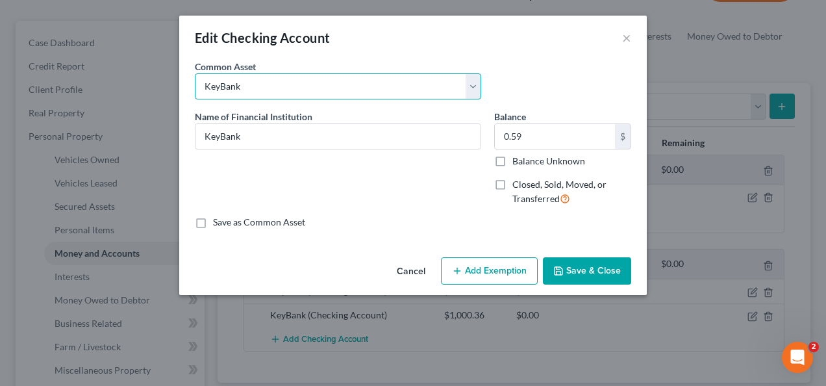
click at [475, 92] on select "Select KeyBank" at bounding box center [338, 86] width 286 height 26
select select
click at [195, 73] on select "Select KeyBank" at bounding box center [338, 86] width 286 height 26
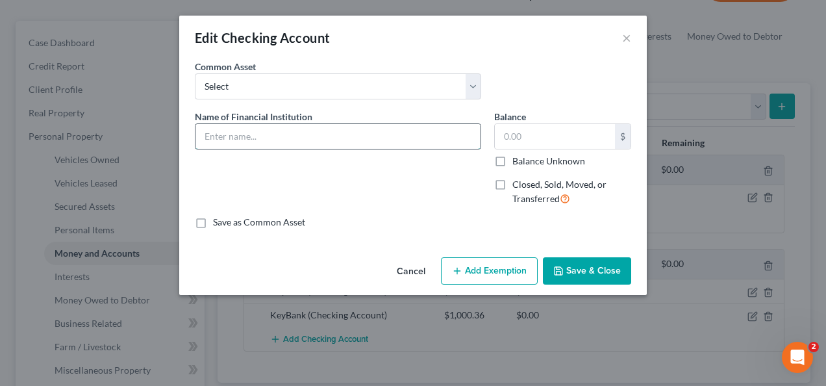
click at [396, 134] on input "text" at bounding box center [338, 136] width 285 height 25
type input "Key Bank (savings account)"
click at [590, 268] on button "Save & Close" at bounding box center [587, 270] width 88 height 27
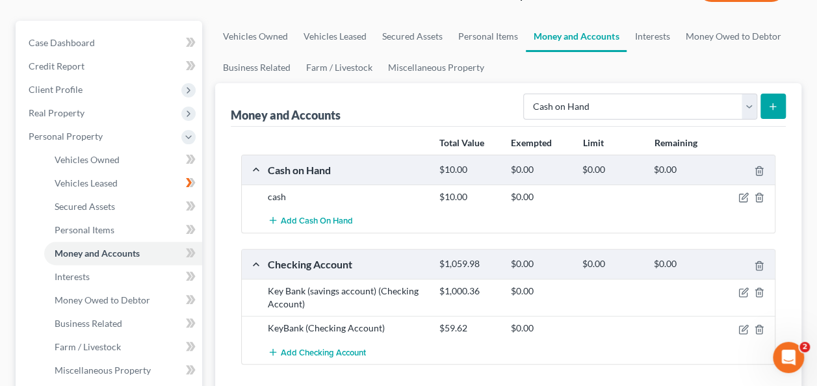
click at [394, 294] on div "Key Bank (savings account) (Checking Account)" at bounding box center [346, 298] width 171 height 26
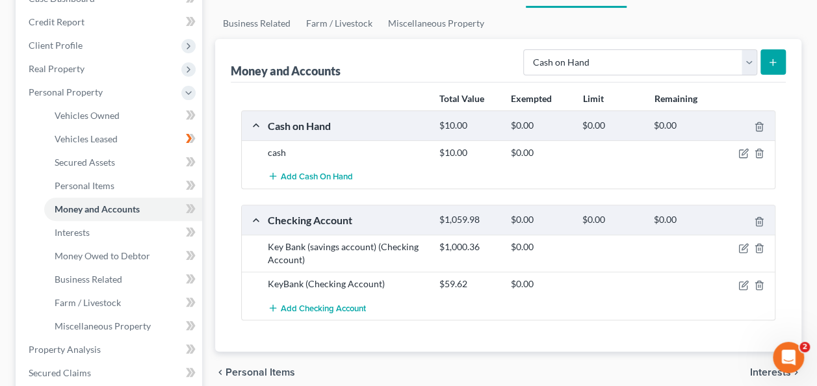
scroll to position [144, 0]
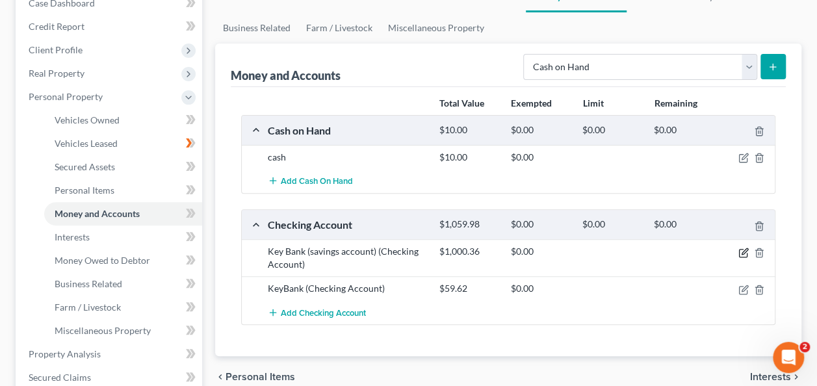
click at [741, 248] on icon "button" at bounding box center [743, 252] width 10 height 10
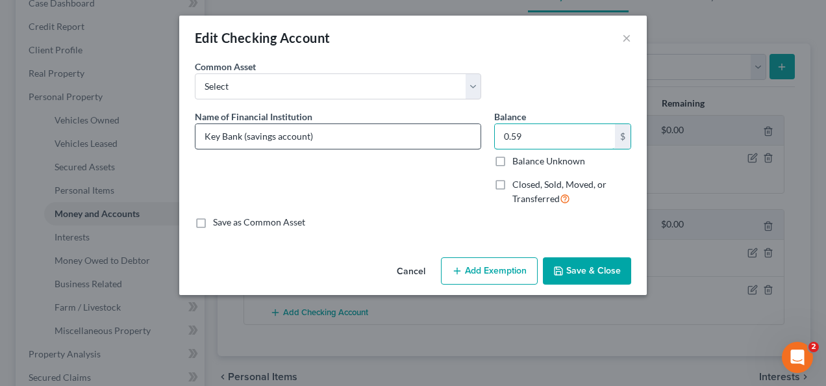
type input "0.59"
click at [431, 139] on input "Key Bank (savings account)" at bounding box center [338, 136] width 285 height 25
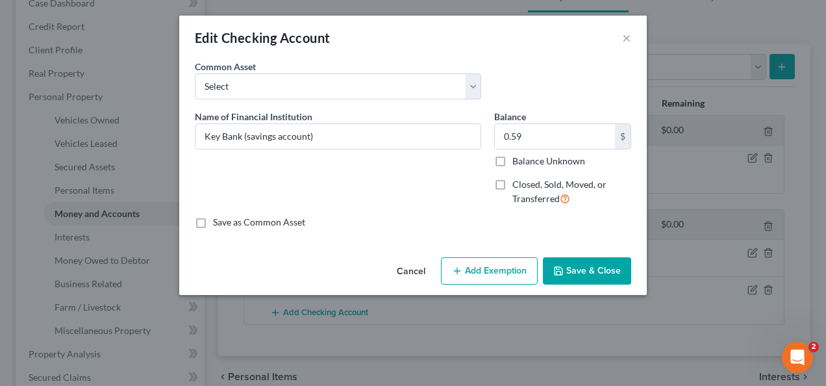
click at [590, 274] on button "Save & Close" at bounding box center [587, 270] width 88 height 27
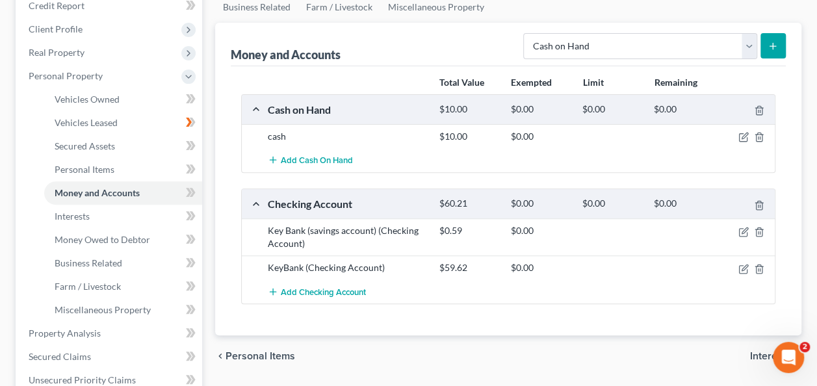
scroll to position [170, 0]
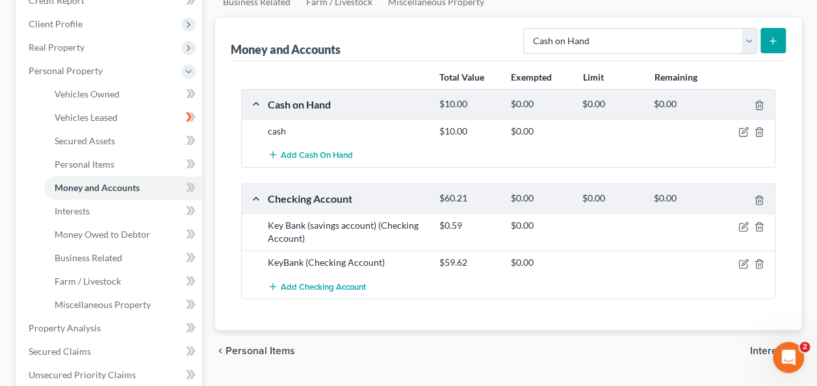
click at [760, 348] on span "Interests" at bounding box center [770, 351] width 41 height 10
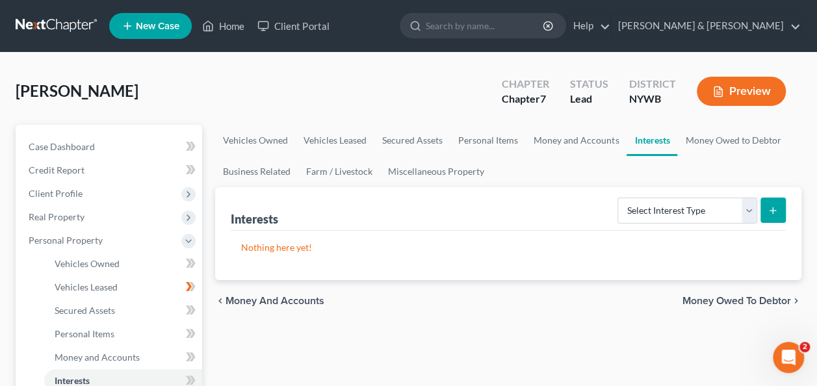
click at [766, 299] on span "Money Owed to Debtor" at bounding box center [736, 301] width 108 height 10
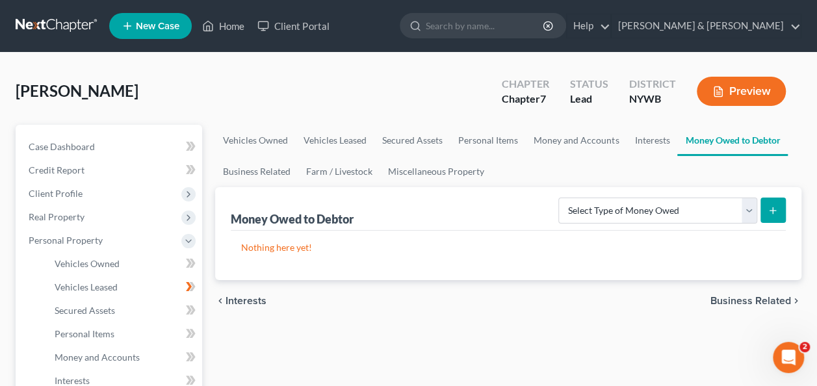
click at [735, 296] on span "Business Related" at bounding box center [750, 301] width 81 height 10
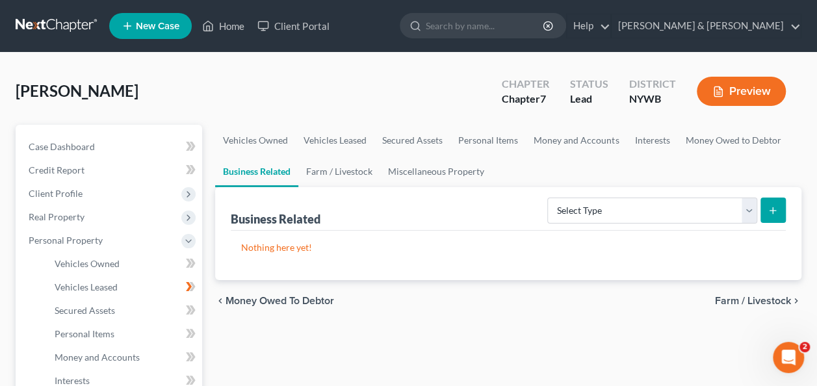
click at [741, 296] on span "Farm / Livestock" at bounding box center [753, 301] width 76 height 10
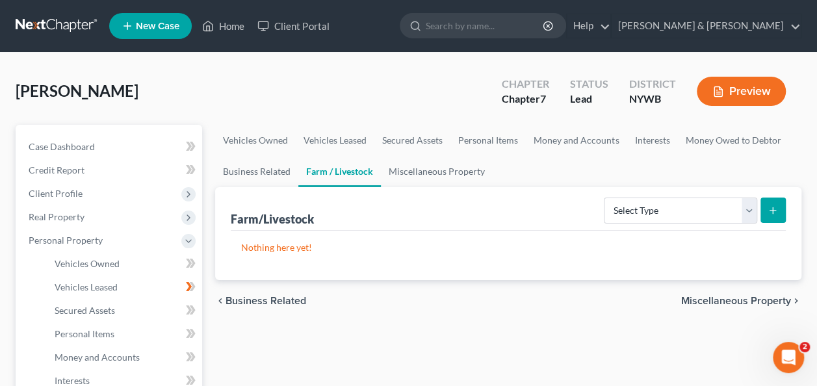
click at [741, 296] on span "Miscellaneous Property" at bounding box center [736, 301] width 110 height 10
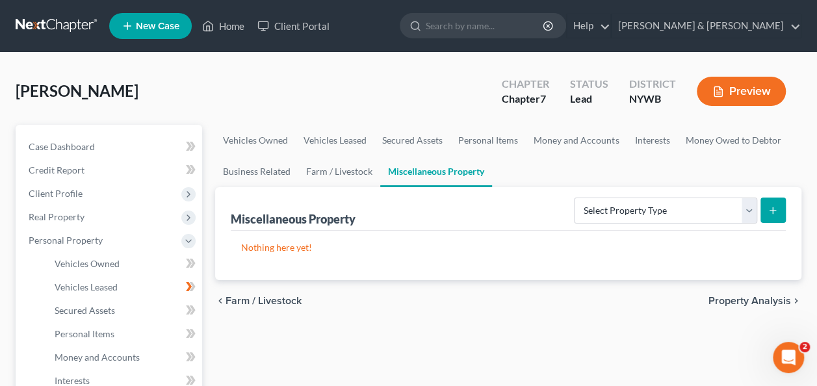
click at [741, 296] on span "Property Analysis" at bounding box center [749, 301] width 82 height 10
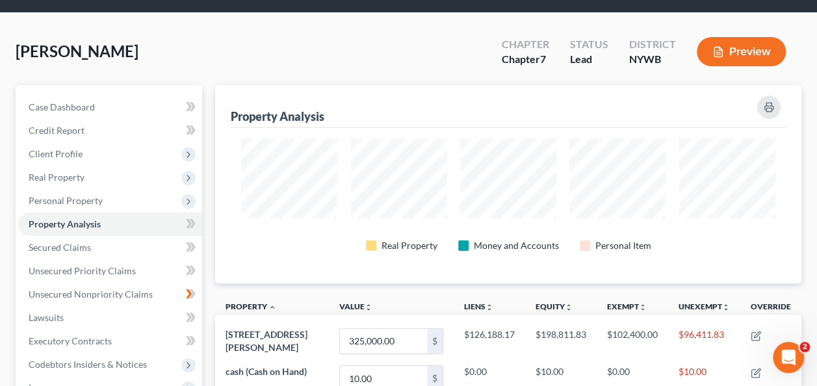
scroll to position [27, 0]
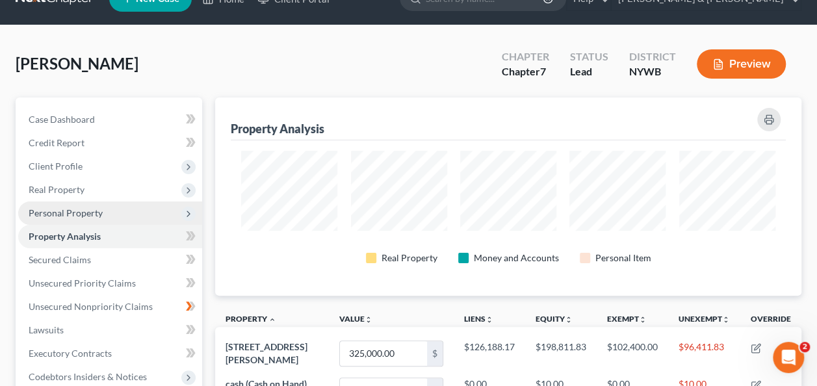
click at [91, 209] on span "Personal Property" at bounding box center [66, 212] width 74 height 11
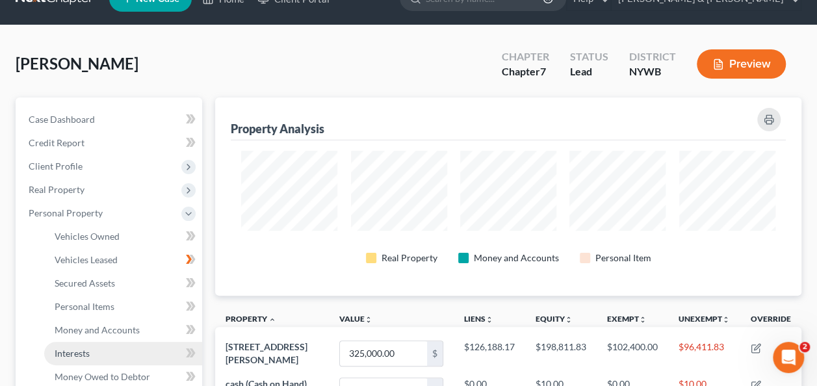
click at [146, 350] on link "Interests" at bounding box center [123, 353] width 158 height 23
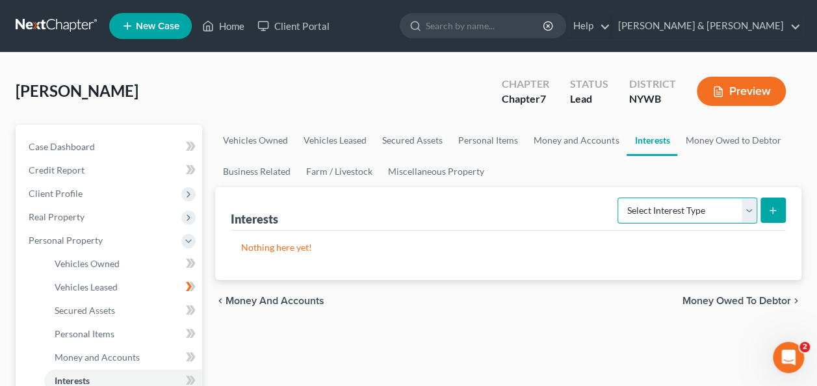
click at [745, 212] on select "Select Interest Type 401K Annuity Bond Education IRA Government Bond Government…" at bounding box center [687, 210] width 140 height 26
select select "term_life_insurance"
click at [619, 197] on select "Select Interest Type 401K Annuity Bond Education IRA Government Bond Government…" at bounding box center [687, 210] width 140 height 26
click at [777, 207] on icon "submit" at bounding box center [772, 210] width 10 height 10
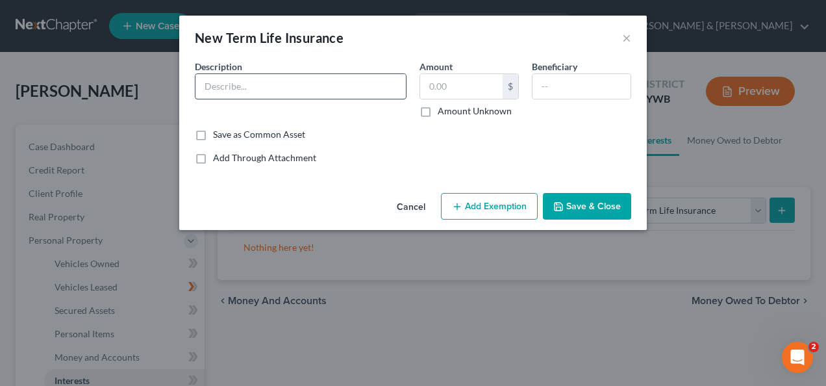
click at [354, 94] on input "text" at bounding box center [301, 86] width 210 height 25
type input "term life insurance"
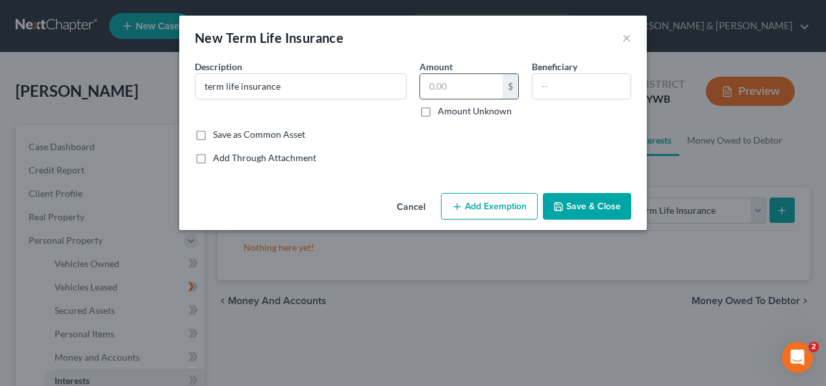
click at [450, 93] on input "text" at bounding box center [461, 86] width 82 height 25
type input "8"
click at [438, 114] on label "Amount Unknown" at bounding box center [475, 111] width 74 height 13
click at [443, 113] on input "Amount Unknown" at bounding box center [447, 109] width 8 height 8
checkbox input "true"
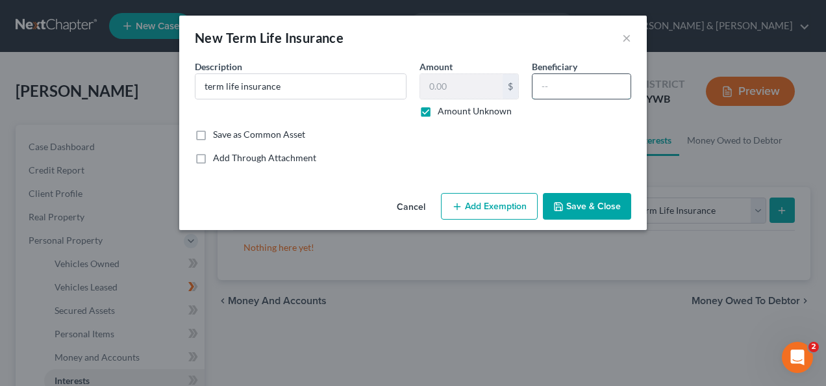
click at [578, 79] on input "text" at bounding box center [582, 86] width 98 height 25
type input "e"
type input "wife"
click at [438, 108] on label "Amount Unknown" at bounding box center [475, 111] width 74 height 13
click at [443, 108] on input "Amount Unknown" at bounding box center [447, 109] width 8 height 8
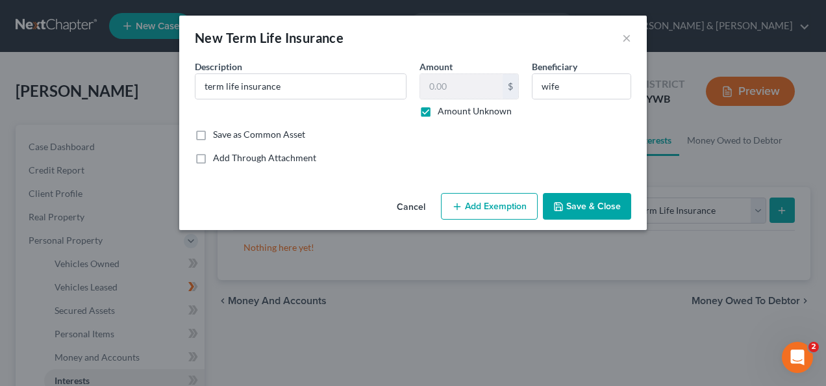
checkbox input "false"
click at [483, 75] on input "text" at bounding box center [461, 86] width 82 height 25
type input "0"
click at [438, 109] on label "Amount Unknown" at bounding box center [475, 111] width 74 height 13
click at [443, 109] on input "Amount Unknown" at bounding box center [447, 109] width 8 height 8
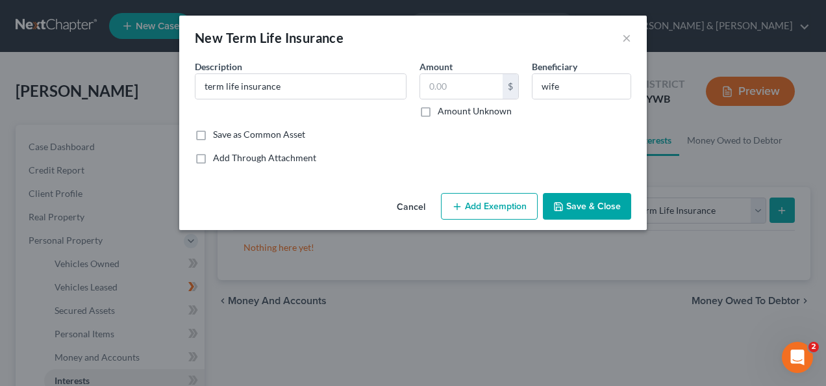
checkbox input "true"
click at [591, 209] on button "Save & Close" at bounding box center [587, 206] width 88 height 27
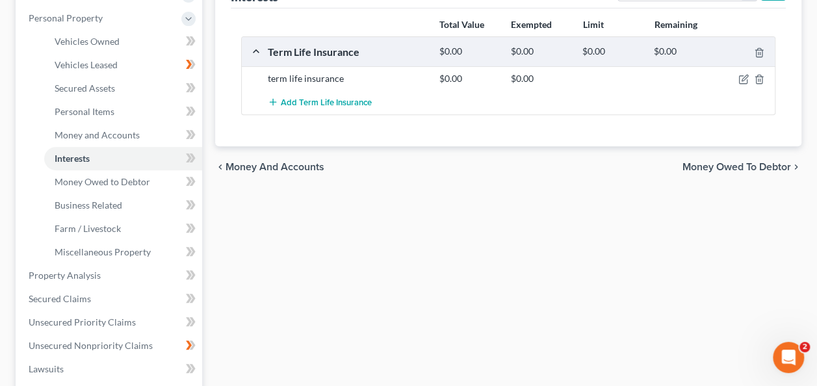
scroll to position [221, 0]
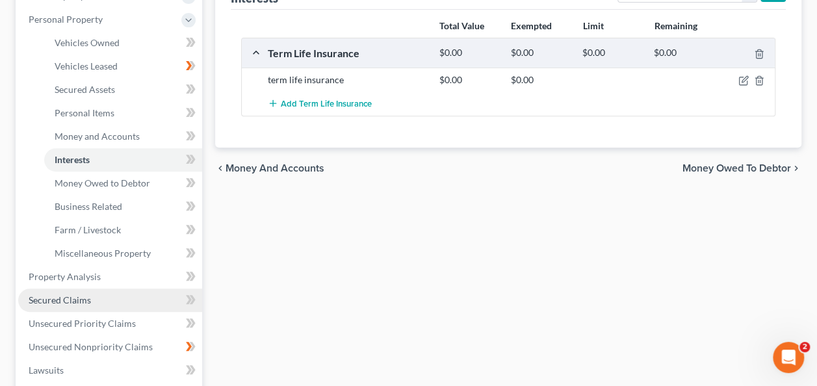
click at [97, 296] on link "Secured Claims" at bounding box center [110, 299] width 184 height 23
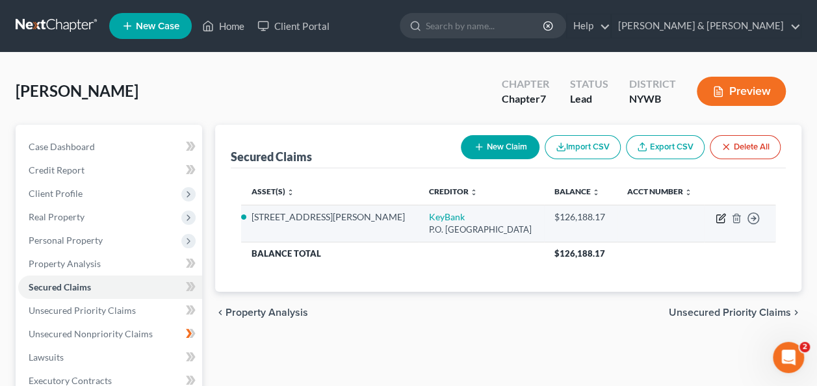
click at [717, 221] on icon "button" at bounding box center [720, 218] width 10 height 10
select select "36"
select select "2"
select select "3"
select select "0"
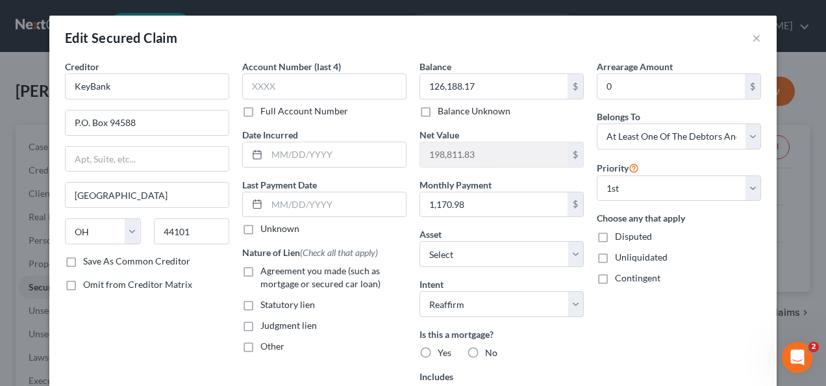
click at [676, 336] on div "Arrearage Amount 0 $ Belongs To * Select Debtor 1 Only Debtor 2 Only Debtor 1 A…" at bounding box center [678, 279] width 177 height 438
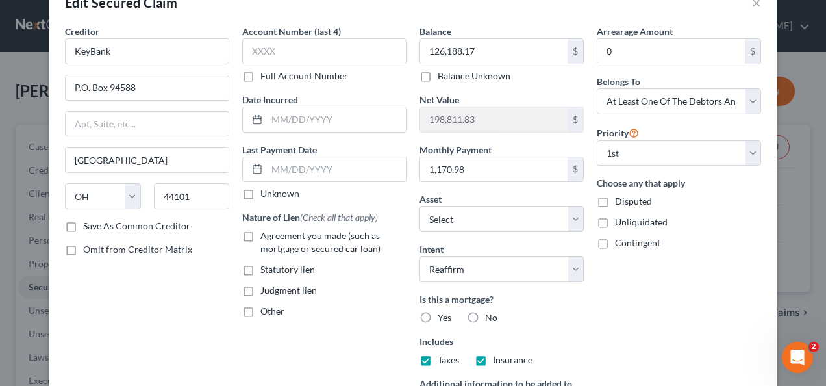
scroll to position [27, 0]
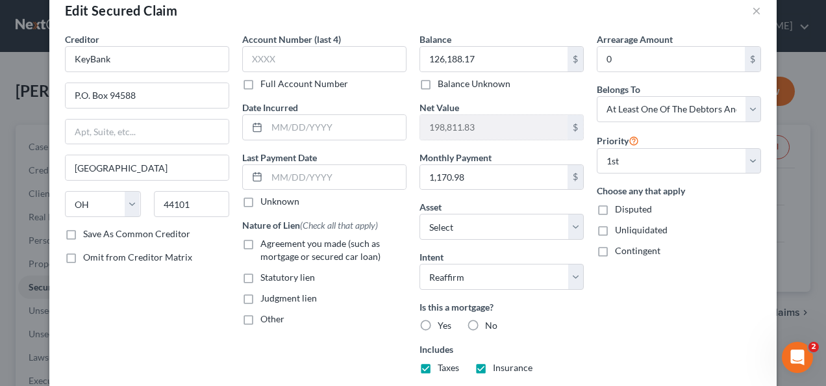
click at [438, 319] on label "Yes" at bounding box center [445, 325] width 14 height 13
click at [443, 319] on input "Yes" at bounding box center [447, 323] width 8 height 8
radio input "true"
click at [438, 364] on label "Taxes" at bounding box center [448, 367] width 21 height 13
click at [443, 364] on input "Taxes" at bounding box center [447, 365] width 8 height 8
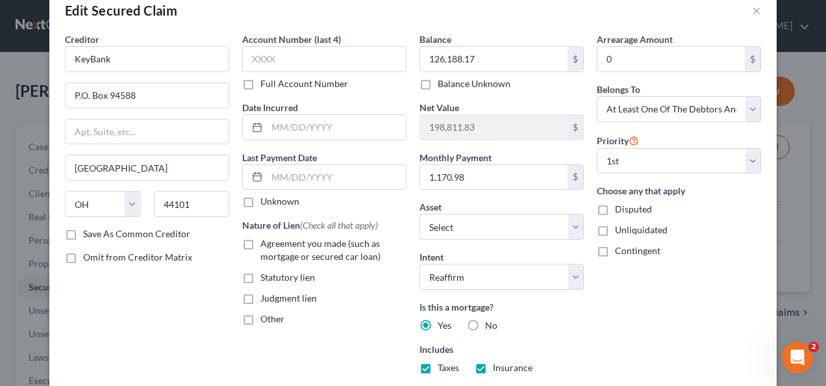
checkbox input "false"
click at [493, 361] on label "Insurance" at bounding box center [513, 367] width 40 height 13
click at [498, 361] on input "Insurance" at bounding box center [502, 365] width 8 height 8
checkbox input "false"
drag, startPoint x: 816, startPoint y: 222, endPoint x: 816, endPoint y: 288, distance: 66.3
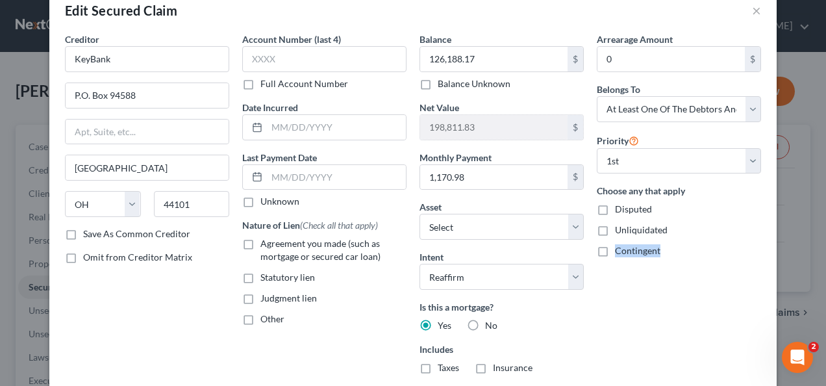
click at [816, 288] on div "Edit Secured Claim × Creditor * KeyBank P.O. Box 94588 [GEOGRAPHIC_DATA] [US_ST…" at bounding box center [413, 193] width 826 height 386
drag, startPoint x: 816, startPoint y: 288, endPoint x: 746, endPoint y: 356, distance: 96.9
click at [746, 356] on div "Arrearage Amount 0 $ Belongs To * Select Debtor 1 Only Debtor 2 Only Debtor 1 A…" at bounding box center [678, 251] width 177 height 438
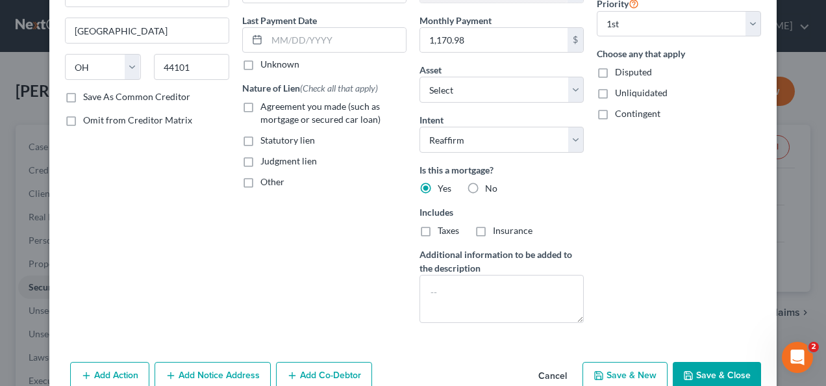
scroll to position [162, 0]
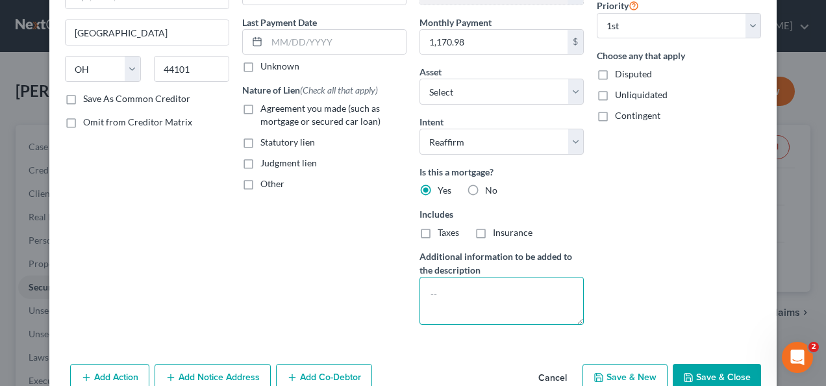
click at [503, 290] on textarea at bounding box center [502, 301] width 164 height 48
type textarea "Home equity loan."
click at [260, 105] on label "Agreement you made (such as mortgage or secured car loan)" at bounding box center [333, 115] width 146 height 26
click at [266, 105] on input "Agreement you made (such as mortgage or secured car loan)" at bounding box center [270, 106] width 8 height 8
checkbox input "true"
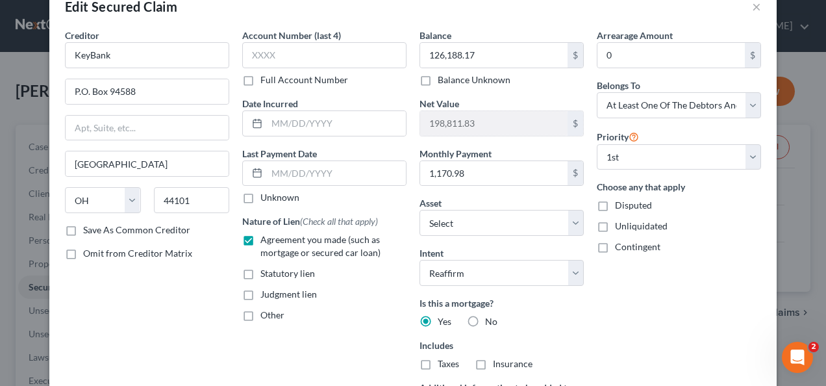
scroll to position [35, 0]
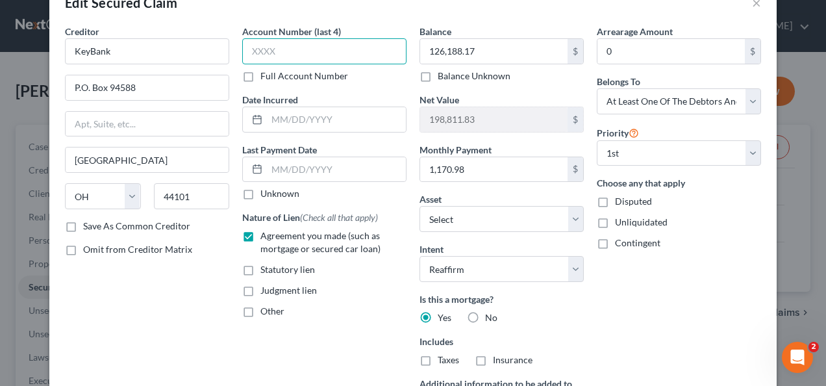
click at [308, 55] on input "text" at bounding box center [324, 51] width 164 height 26
type input "7078"
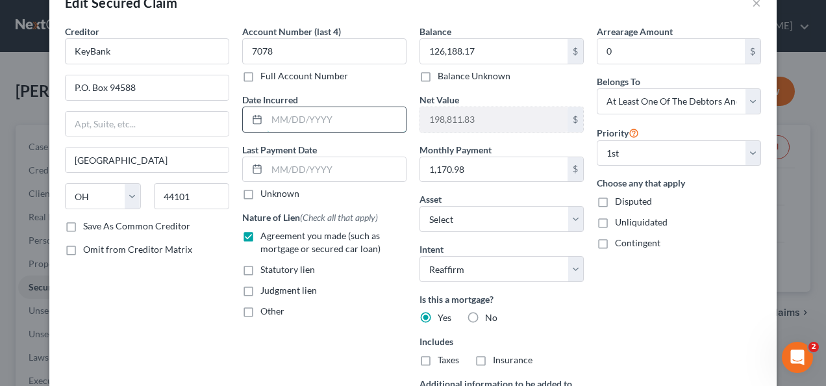
click at [350, 120] on input "text" at bounding box center [336, 119] width 139 height 25
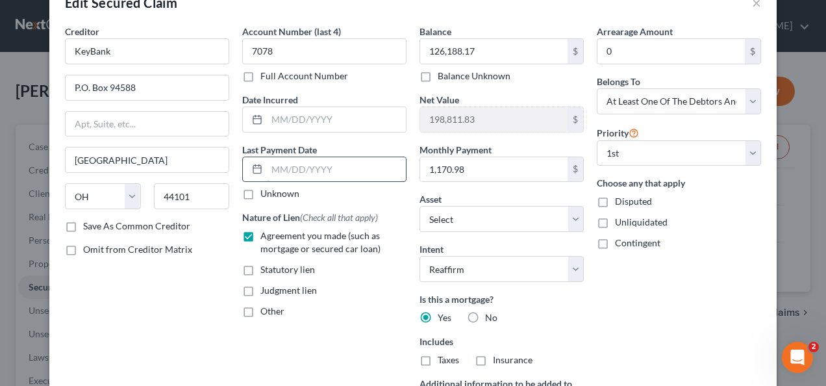
click at [278, 165] on input "text" at bounding box center [336, 169] width 139 height 25
click at [253, 168] on icon at bounding box center [257, 169] width 10 height 10
click at [329, 169] on input "text" at bounding box center [336, 169] width 139 height 25
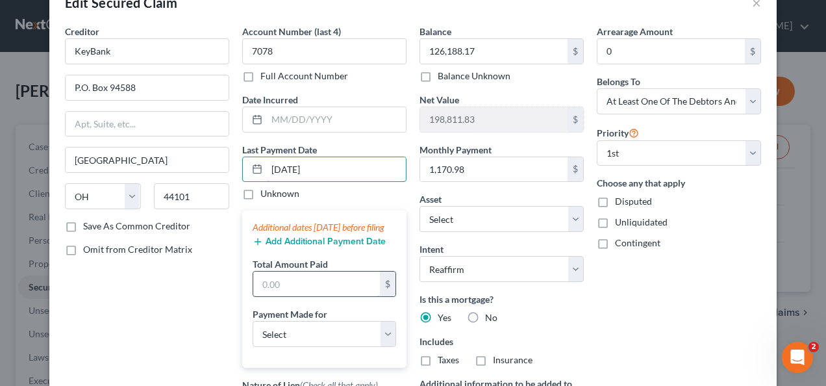
type input "[DATE]"
click at [314, 285] on input "text" at bounding box center [316, 284] width 127 height 25
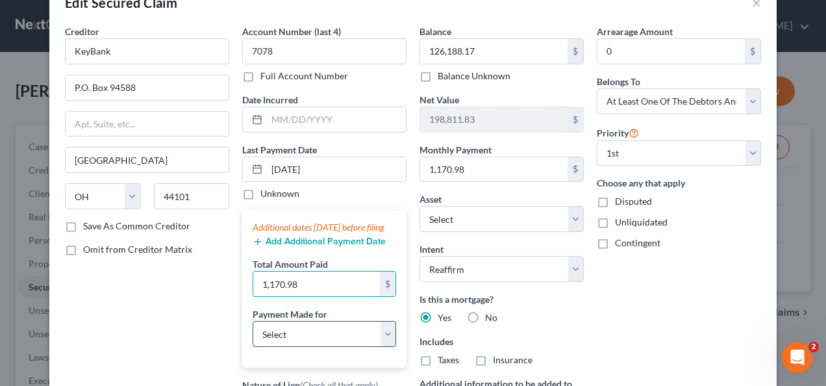
type input "1,170.98"
click at [385, 346] on select "Select Car Credit Card Loan Repayment Mortgage Other Suppliers Or Vendors" at bounding box center [325, 334] width 144 height 26
select select "3"
click at [253, 331] on select "Select Car Credit Card Loan Repayment Mortgage Other Suppliers Or Vendors" at bounding box center [325, 334] width 144 height 26
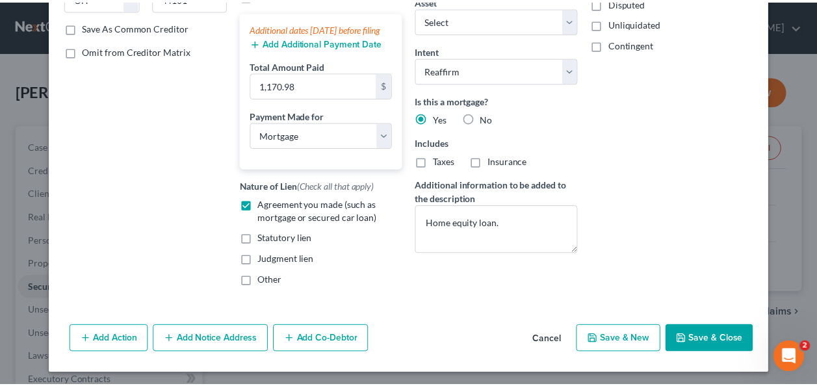
scroll to position [247, 0]
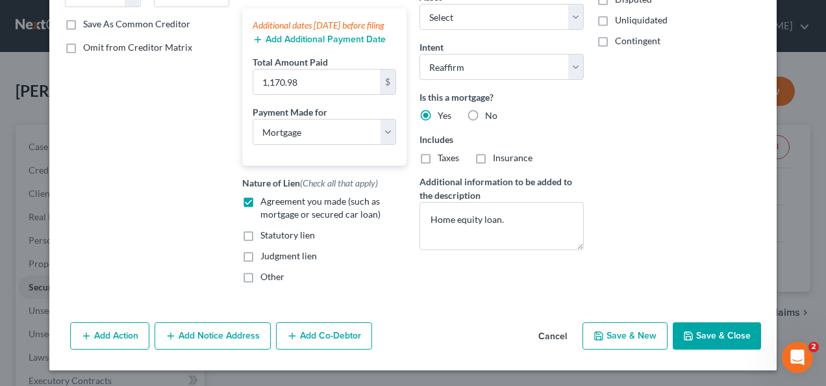
click at [715, 331] on button "Save & Close" at bounding box center [717, 335] width 88 height 27
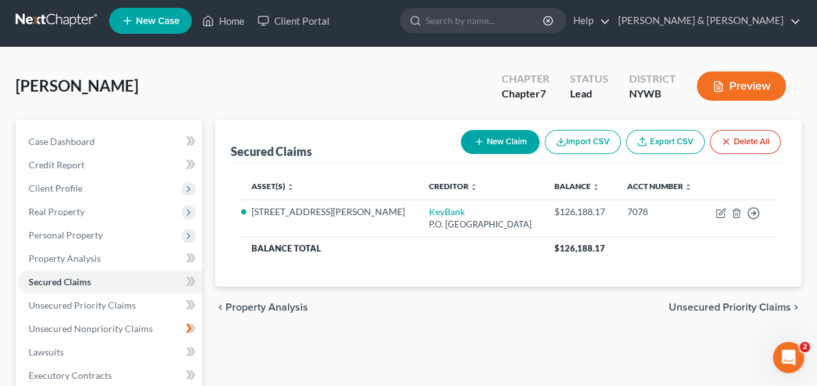
scroll to position [0, 0]
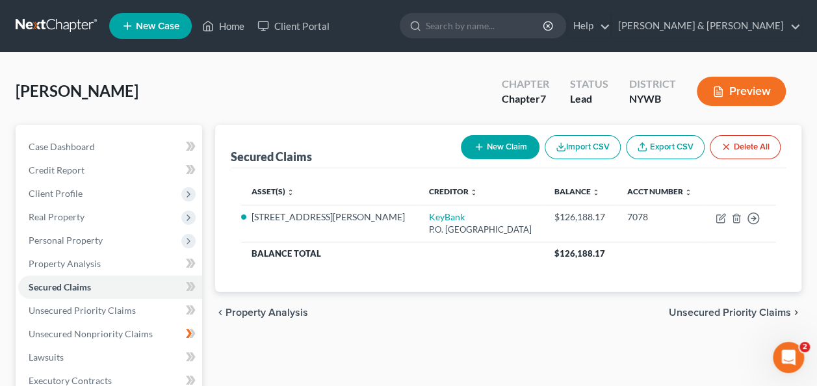
click at [494, 148] on button "New Claim" at bounding box center [500, 147] width 79 height 24
select select "0"
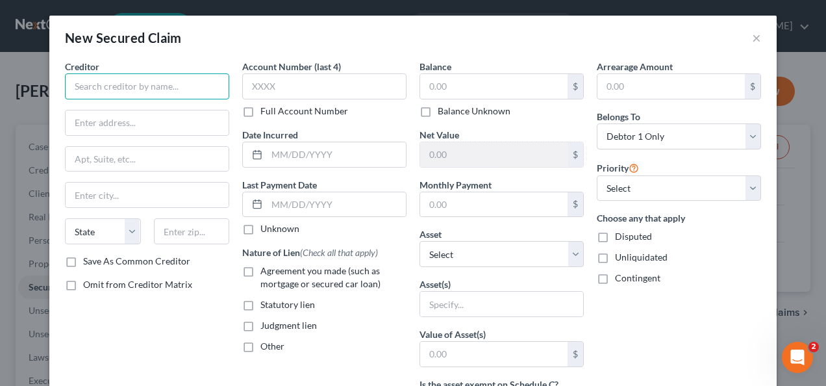
click at [142, 87] on input "text" at bounding box center [147, 86] width 164 height 26
click at [752, 38] on button "×" at bounding box center [756, 38] width 9 height 16
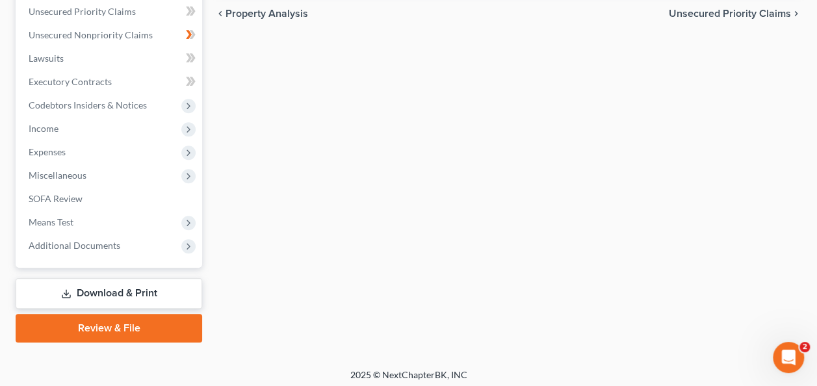
scroll to position [303, 0]
